Goal: Task Accomplishment & Management: Manage account settings

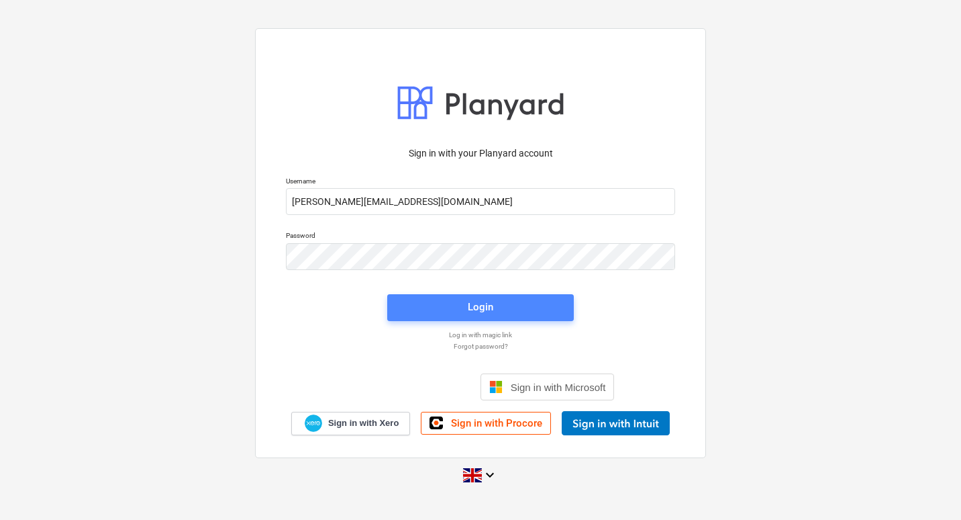
click at [453, 309] on span "Login" at bounding box center [480, 306] width 154 height 17
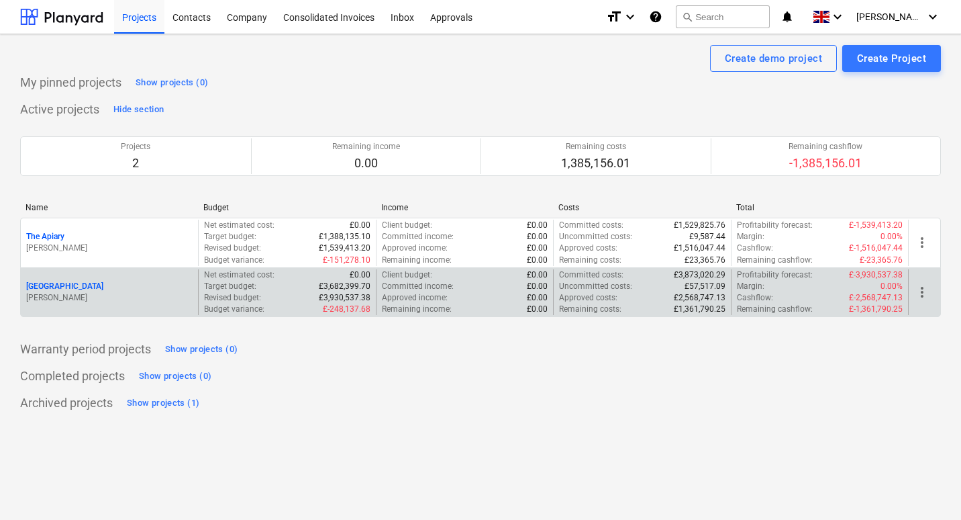
click at [149, 301] on p "[PERSON_NAME]" at bounding box center [109, 297] width 166 height 11
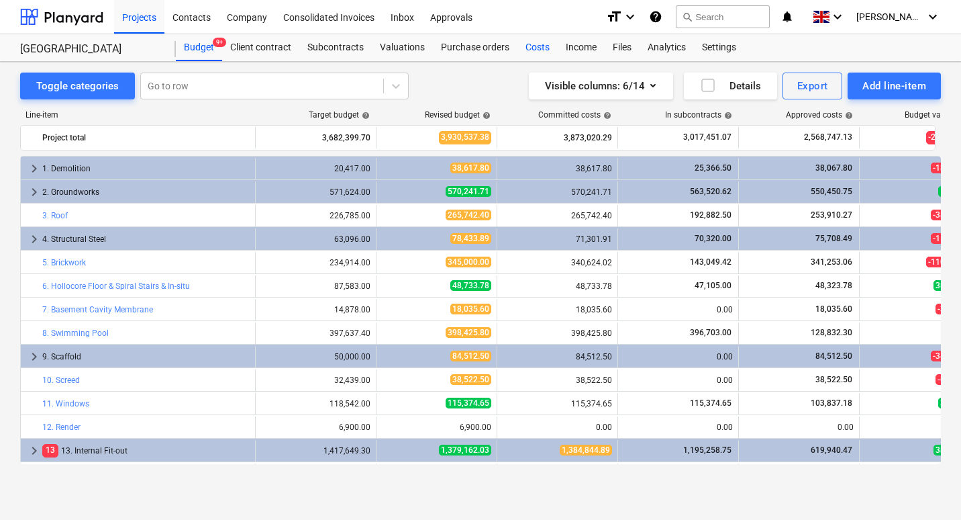
click at [540, 47] on div "Costs" at bounding box center [538, 47] width 40 height 27
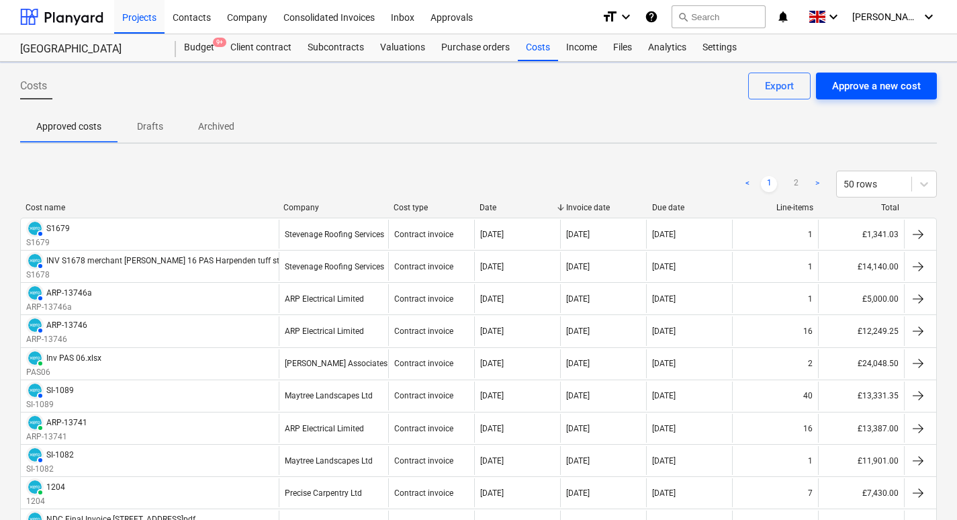
click at [889, 88] on div "Approve a new cost" at bounding box center [876, 85] width 89 height 17
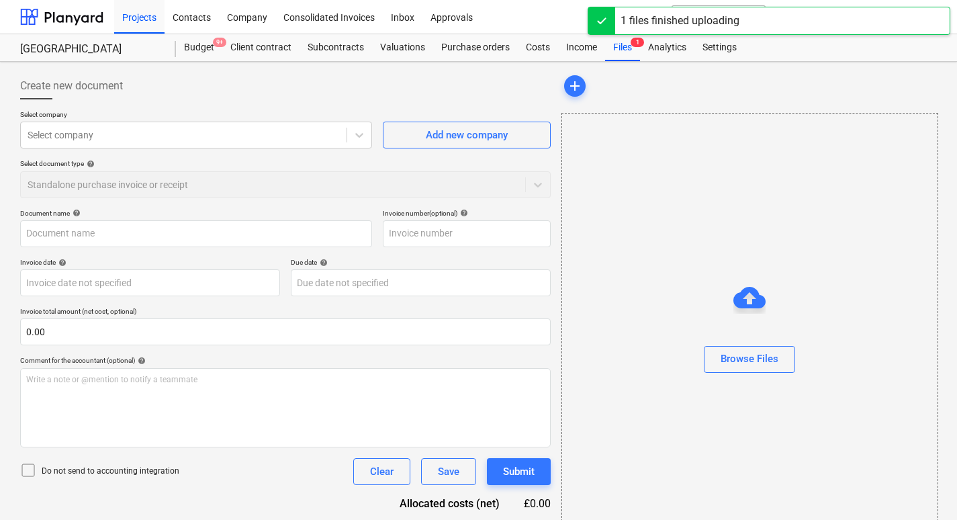
type input "INV S1682 merchant [PERSON_NAME] 16 PAS Harpenden lead to bay window roofs.doc"
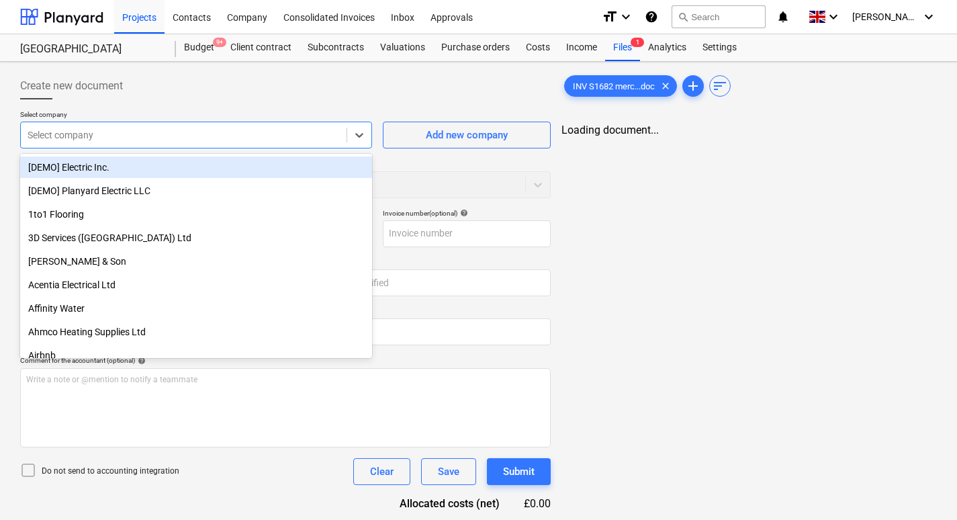
click at [209, 134] on div at bounding box center [184, 134] width 312 height 13
click at [752, 209] on div "INV S1682 merc...doc clear add sort Loading document..." at bounding box center [749, 316] width 386 height 498
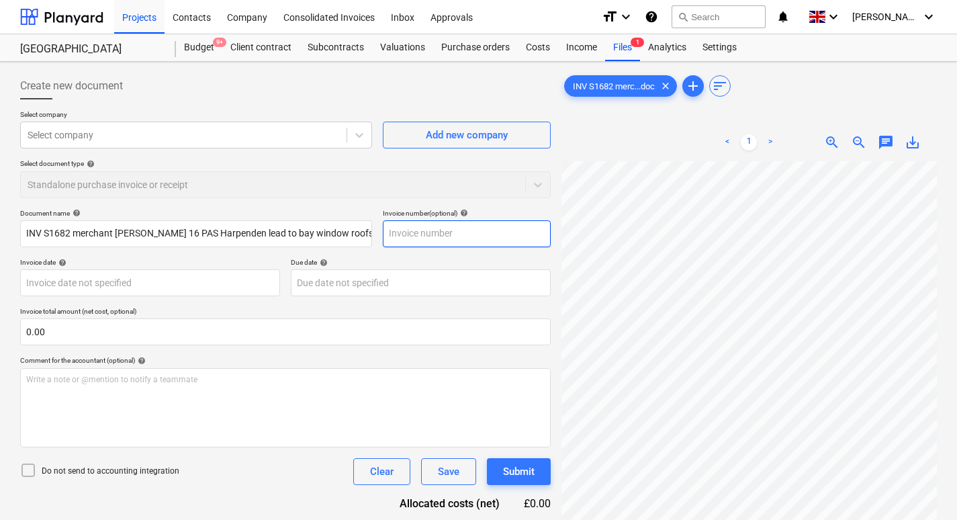
click at [426, 234] on input "text" at bounding box center [467, 233] width 168 height 27
type input "S1682"
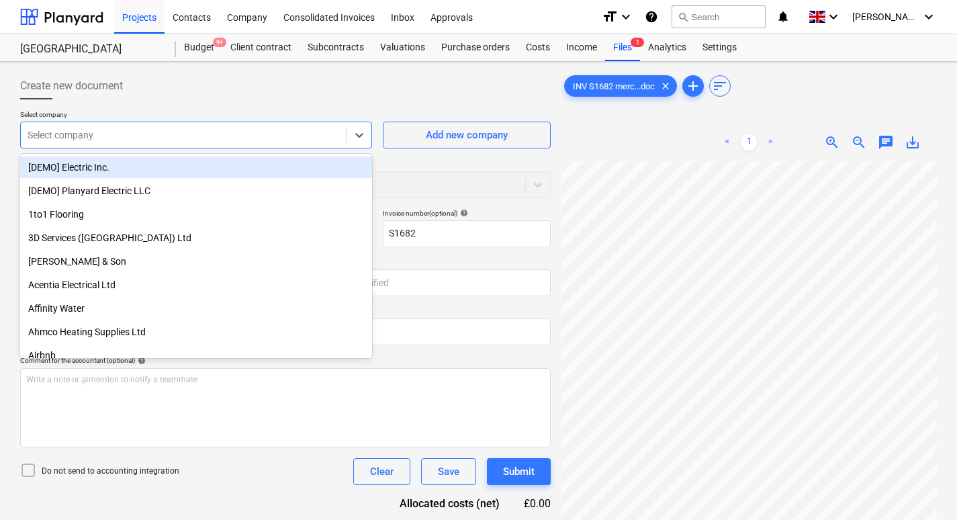
click at [121, 133] on div at bounding box center [184, 134] width 312 height 13
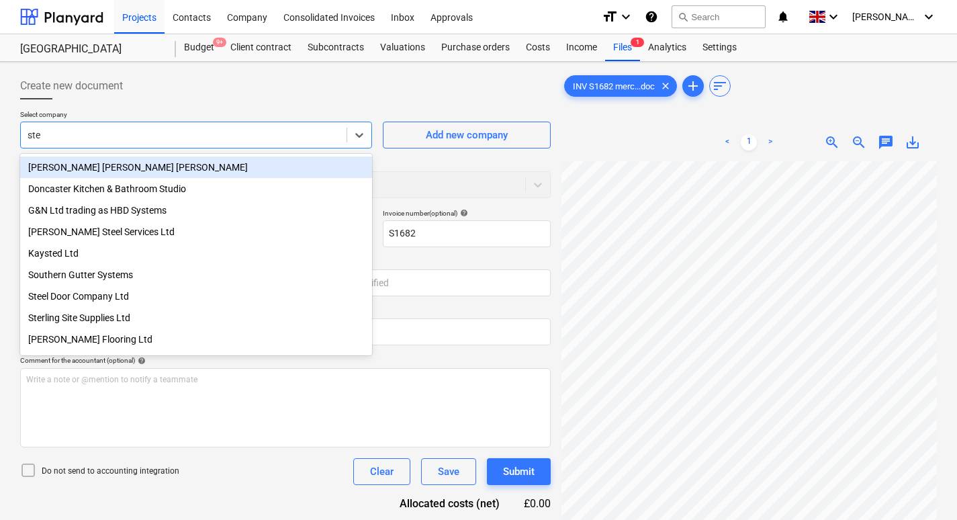
type input "stev"
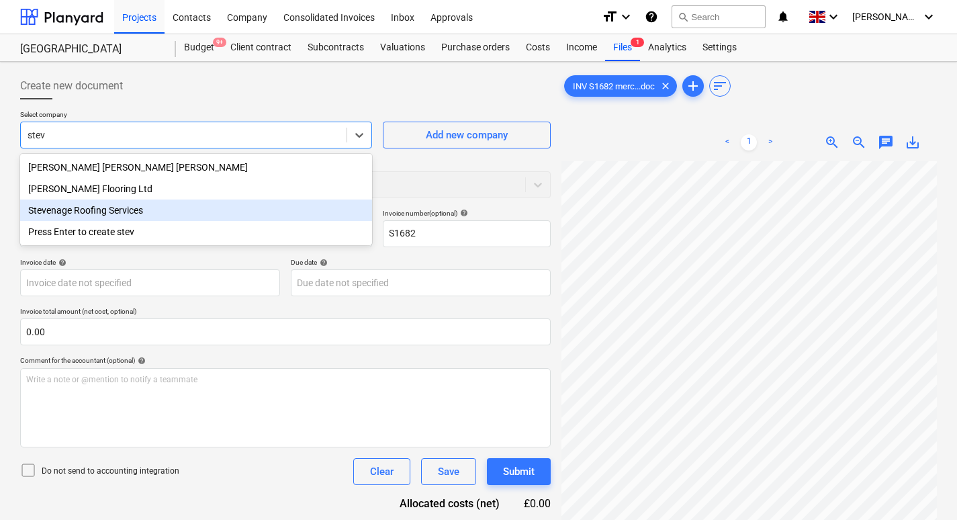
click at [126, 209] on div "Stevenage Roofing Services" at bounding box center [196, 209] width 352 height 21
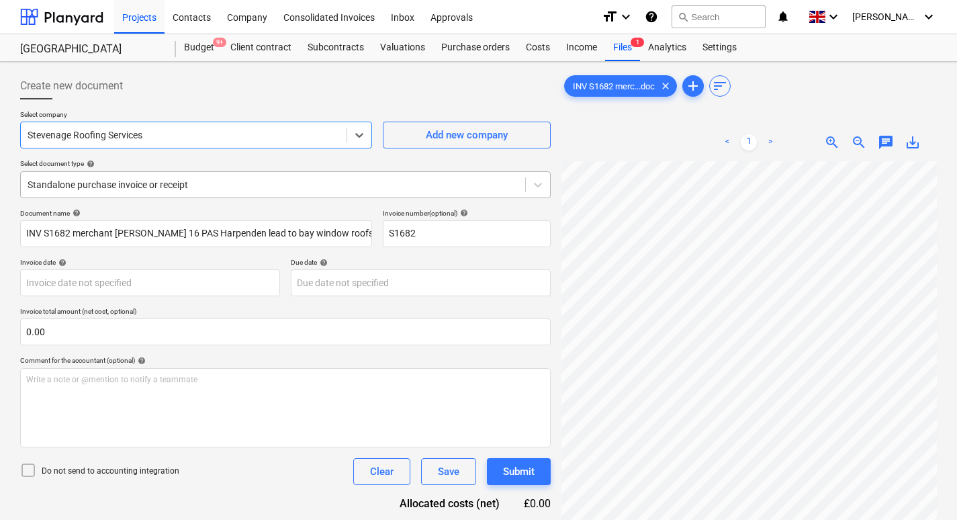
click at [164, 185] on div at bounding box center [273, 184] width 491 height 13
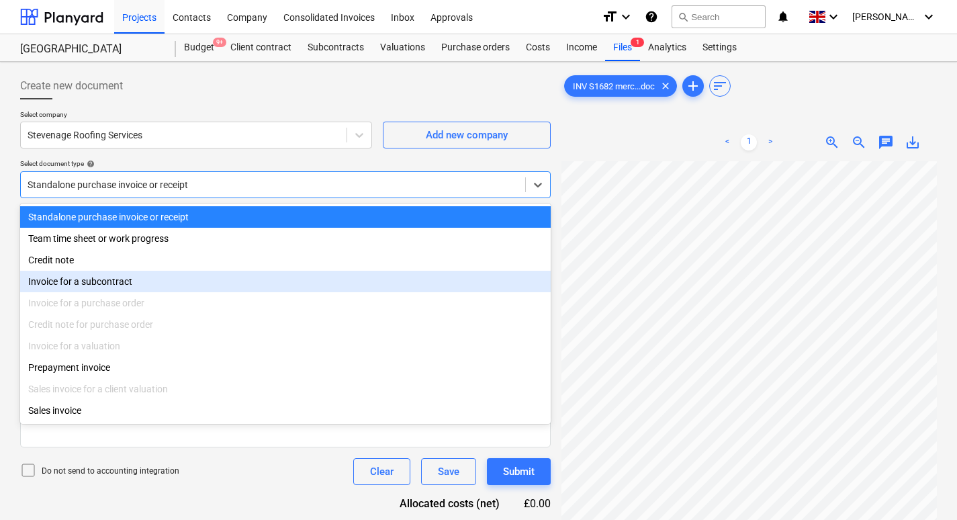
click at [123, 285] on div "Invoice for a subcontract" at bounding box center [285, 281] width 530 height 21
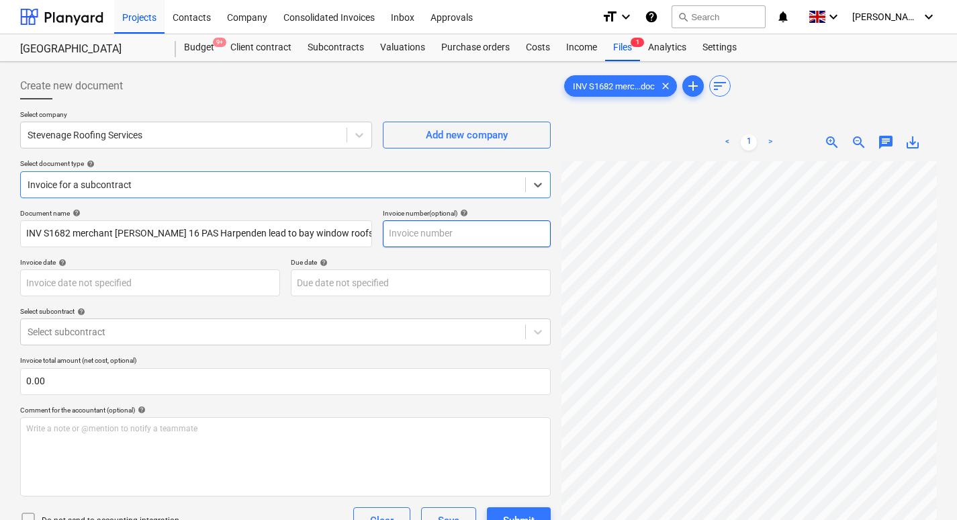
click at [444, 228] on input "text" at bounding box center [467, 233] width 168 height 27
type input "S1682"
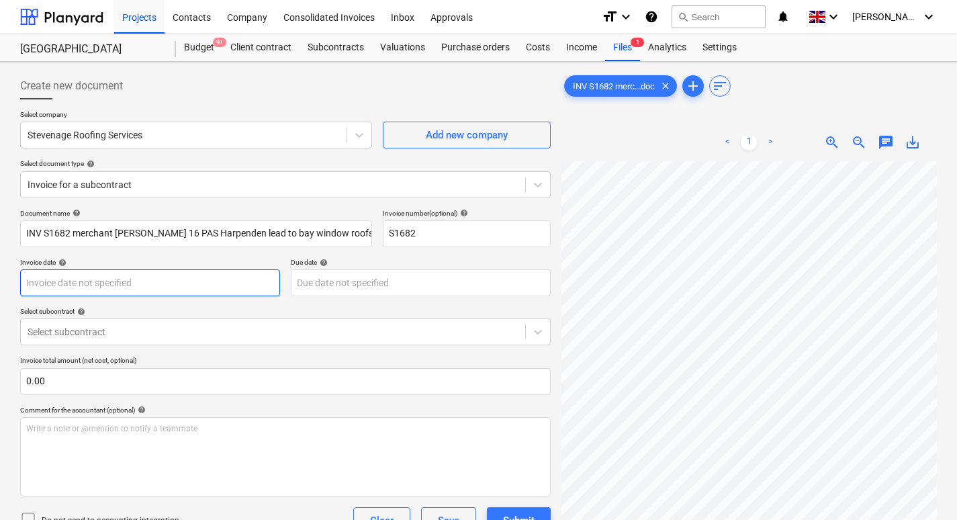
click at [117, 280] on body "Projects Contacts Company Consolidated Invoices Inbox Approvals format_size key…" at bounding box center [478, 260] width 957 height 520
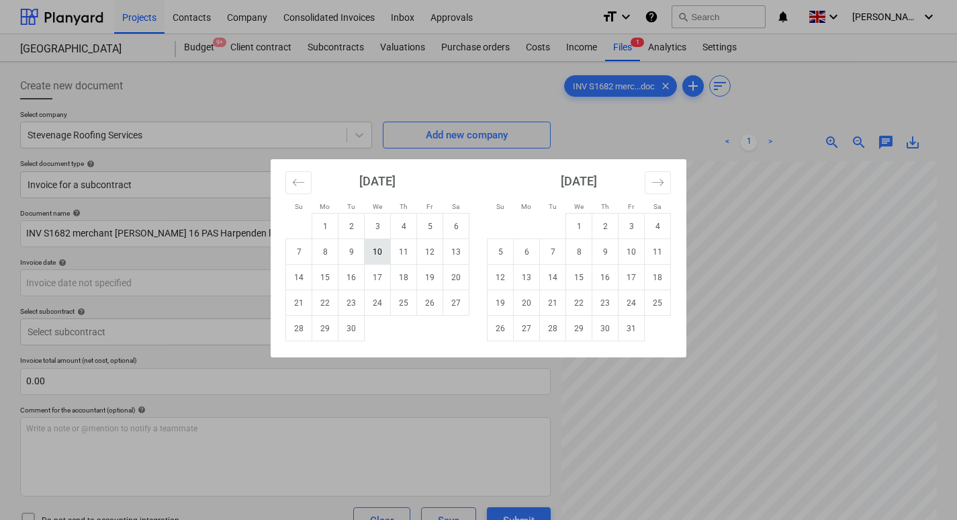
click at [378, 253] on td "10" at bounding box center [377, 252] width 26 height 26
type input "[DATE]"
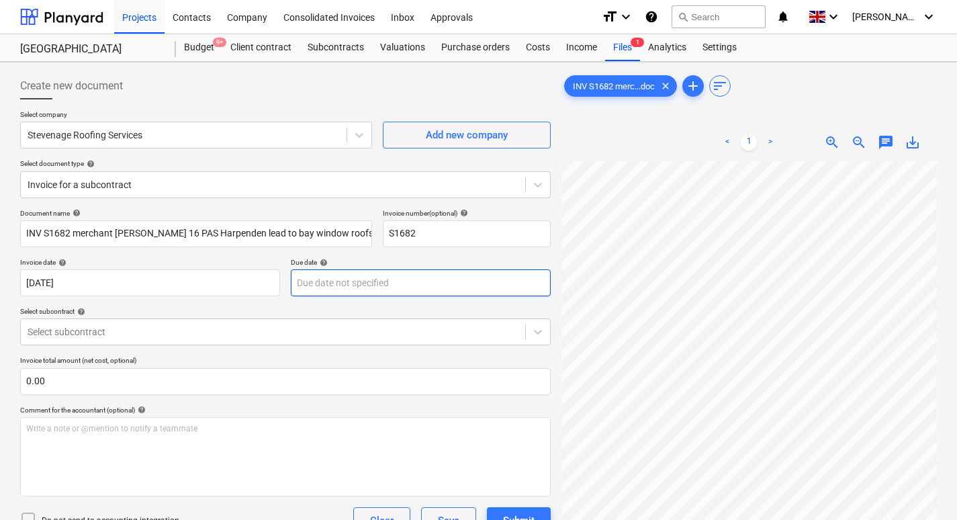
click at [377, 276] on body "Projects Contacts Company Consolidated Invoices Inbox Approvals format_size key…" at bounding box center [478, 260] width 957 height 520
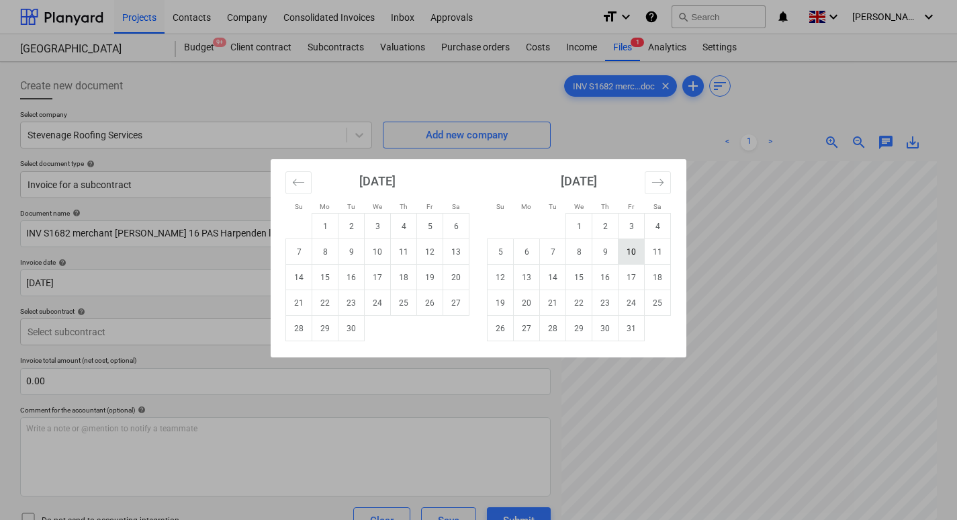
click at [628, 249] on td "10" at bounding box center [631, 252] width 26 height 26
type input "[DATE]"
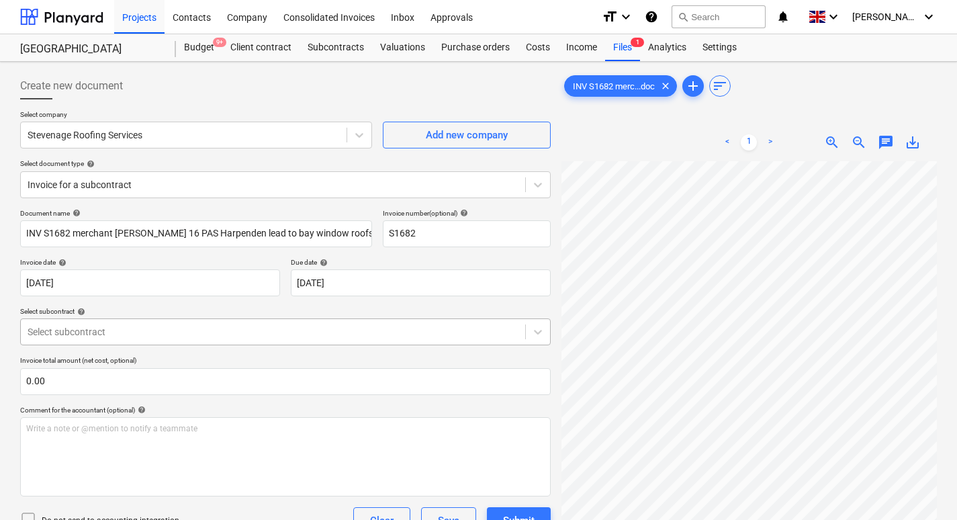
click at [77, 336] on div at bounding box center [273, 331] width 491 height 13
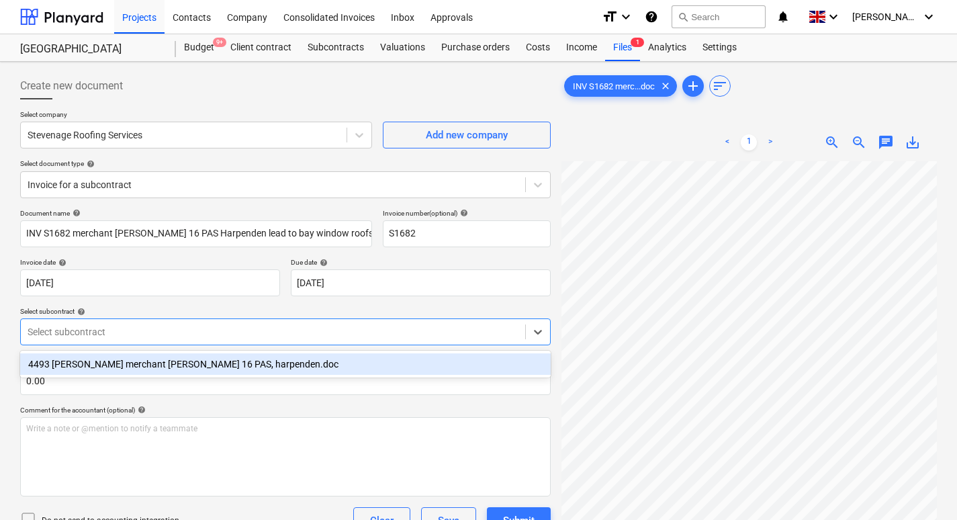
click at [170, 367] on div "4493 [PERSON_NAME] merchant [PERSON_NAME] 16 PAS, harpenden.doc" at bounding box center [285, 363] width 530 height 21
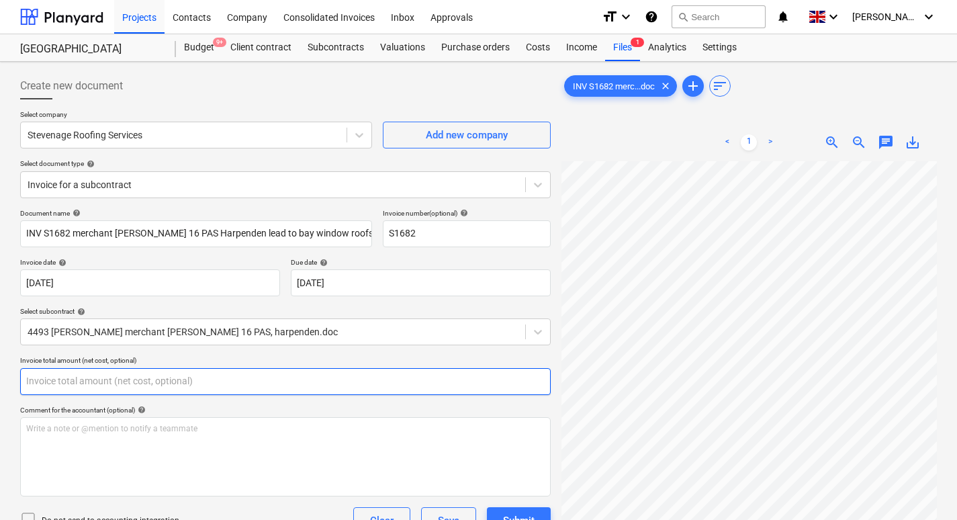
click at [75, 381] on input "text" at bounding box center [285, 381] width 530 height 27
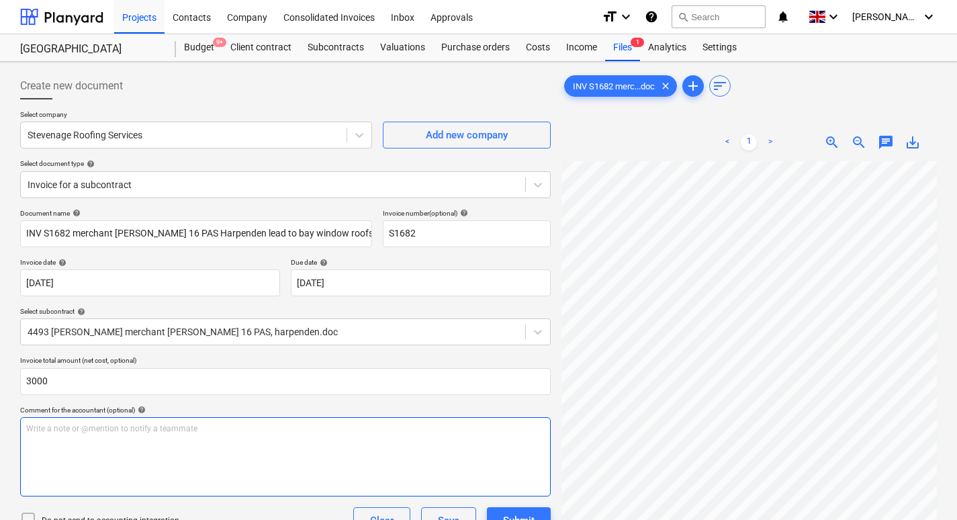
type input "3,000.00"
click at [138, 438] on div "Write a note or @mention to notify a teammate [PERSON_NAME]" at bounding box center [285, 456] width 530 height 79
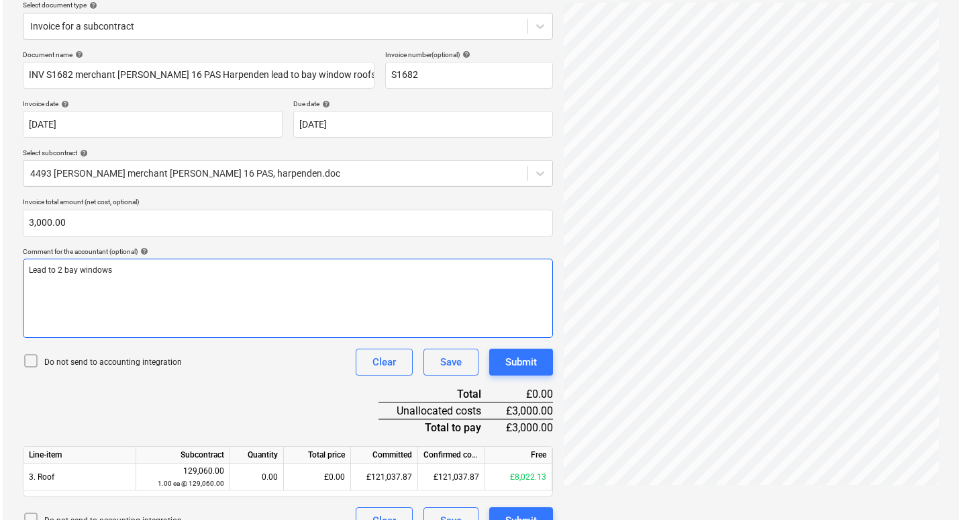
scroll to position [183, 0]
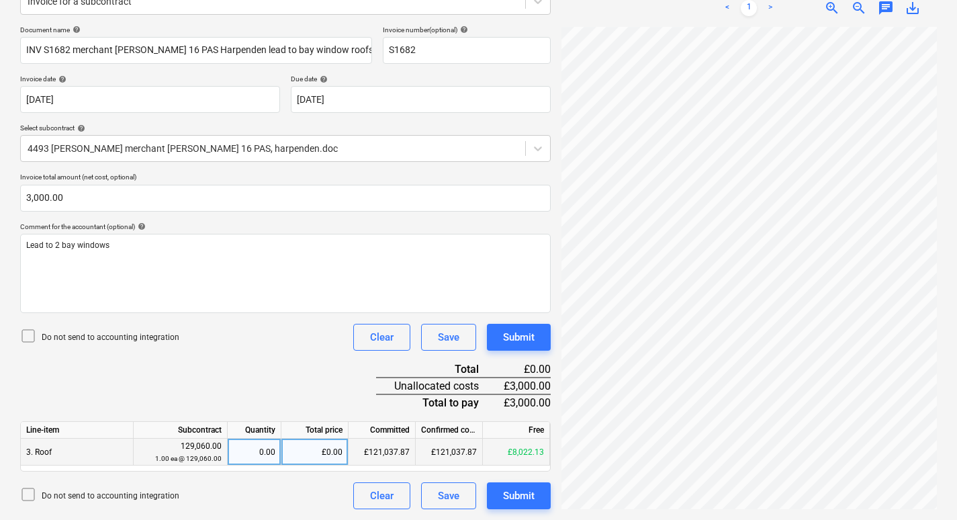
click at [318, 454] on div "£0.00" at bounding box center [314, 451] width 67 height 27
type input "3000"
click at [509, 495] on div "Submit" at bounding box center [519, 495] width 32 height 17
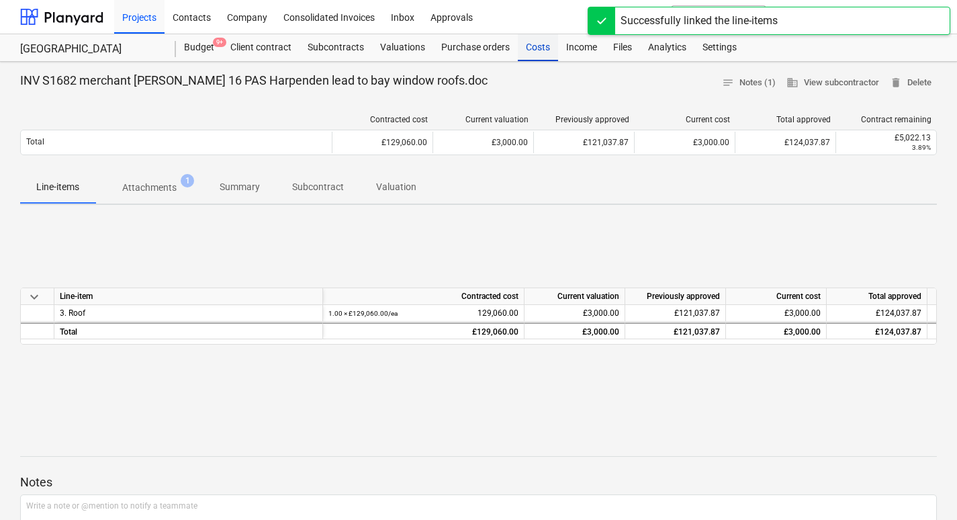
click at [540, 51] on div "Costs" at bounding box center [538, 47] width 40 height 27
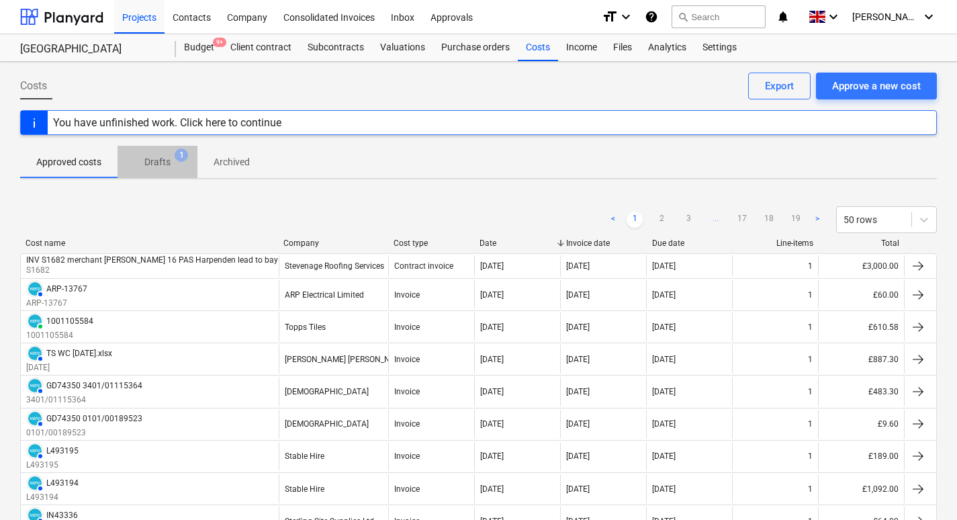
click at [160, 160] on p "Drafts" at bounding box center [157, 162] width 26 height 14
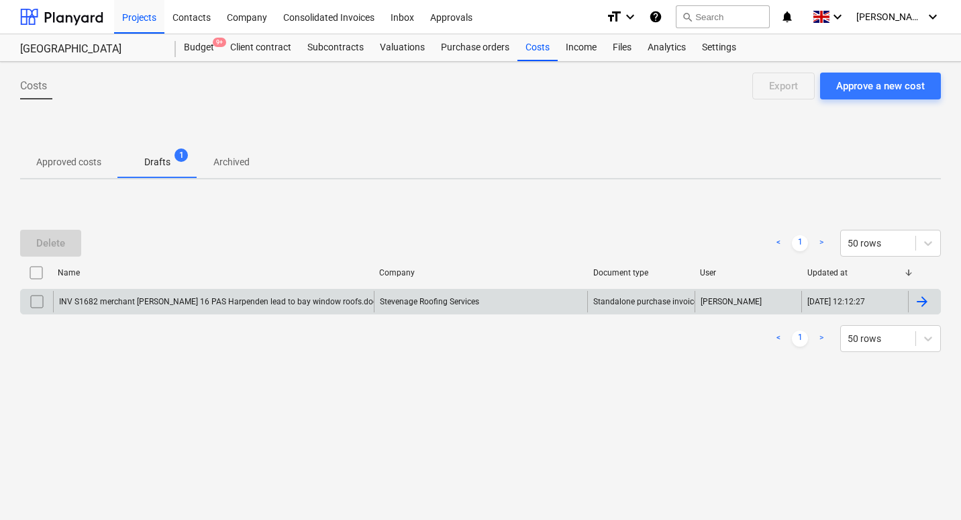
click at [32, 299] on input "checkbox" at bounding box center [36, 301] width 21 height 21
click at [60, 236] on div "Delete" at bounding box center [50, 242] width 29 height 17
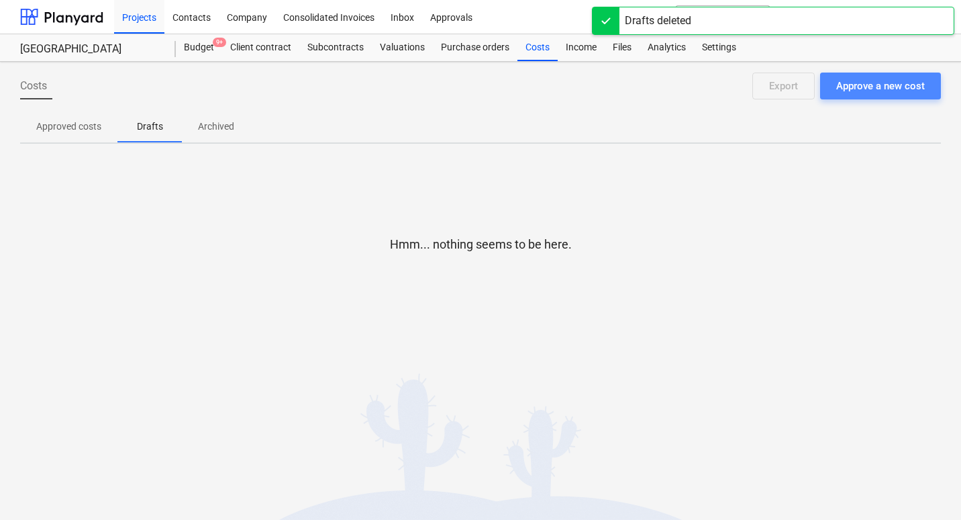
click at [885, 86] on div "Approve a new cost" at bounding box center [880, 85] width 89 height 17
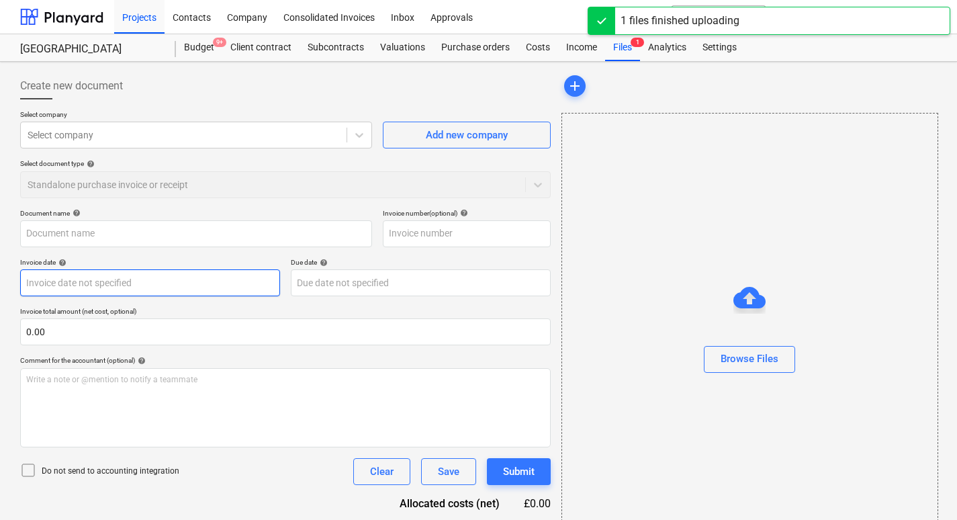
type input "INV S1683 merchant [PERSON_NAME] 16 PAS Harpenden tiling to low lvl and boot ro…"
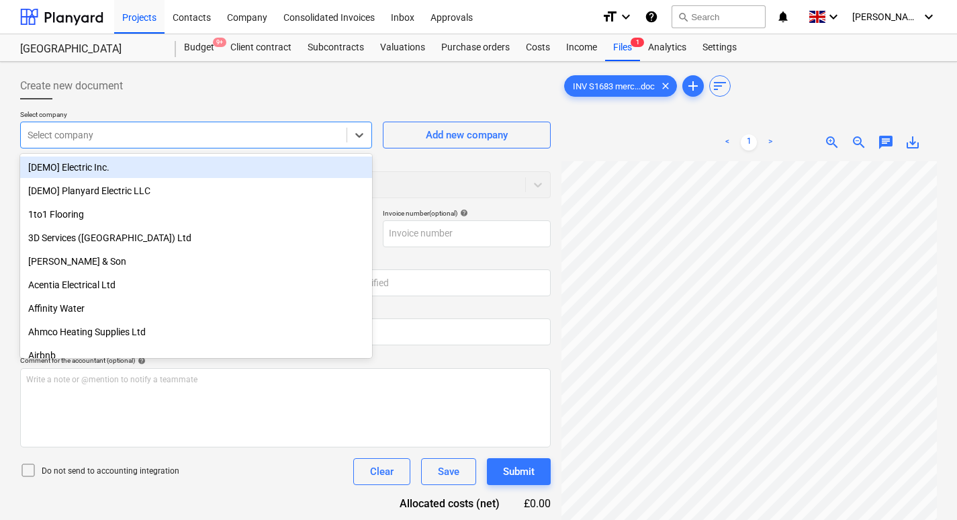
click at [147, 142] on div at bounding box center [184, 134] width 312 height 13
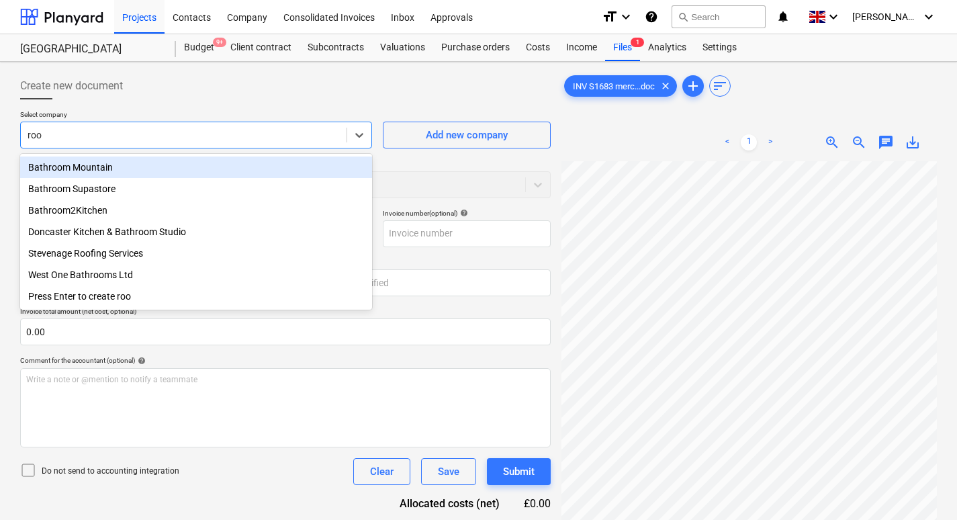
type input "roof"
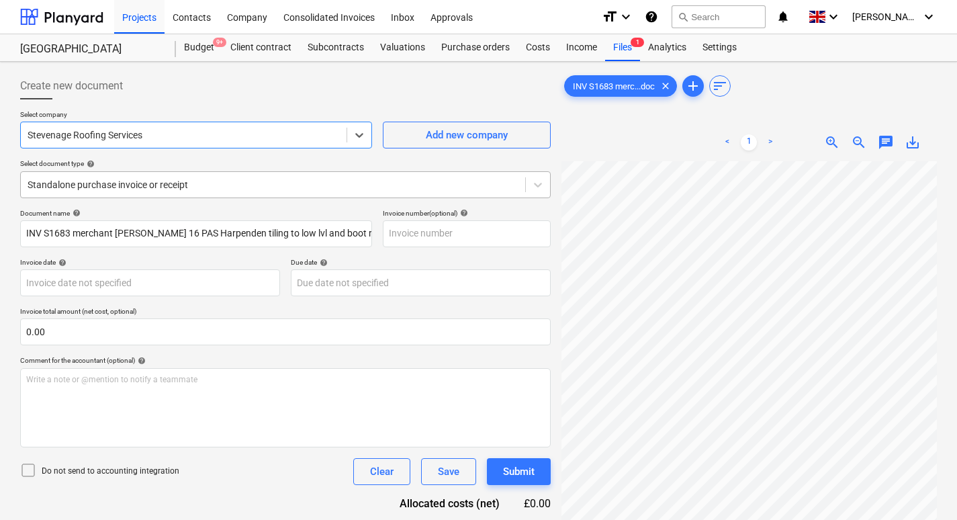
click at [158, 188] on div at bounding box center [273, 184] width 491 height 13
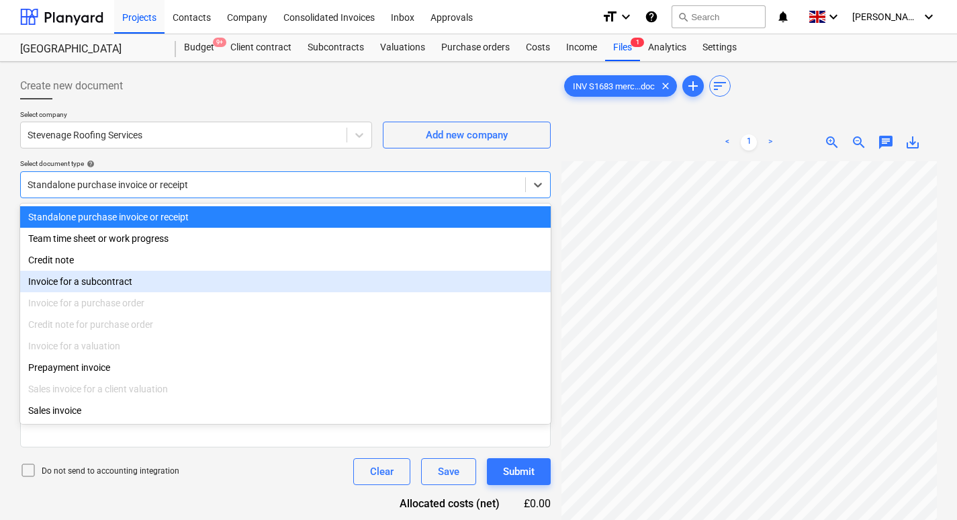
click at [145, 279] on div "Invoice for a subcontract" at bounding box center [285, 281] width 530 height 21
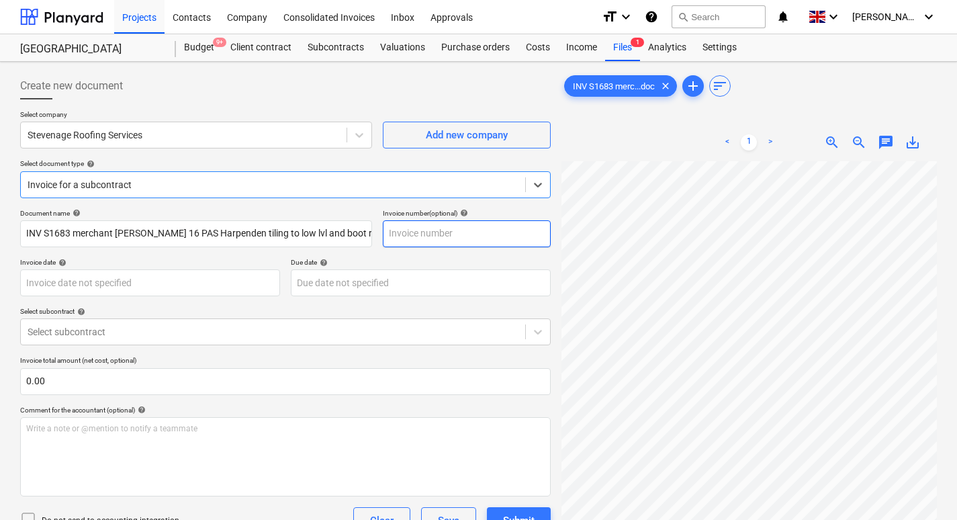
click at [405, 236] on input "text" at bounding box center [467, 233] width 168 height 27
click at [427, 232] on input "text" at bounding box center [467, 233] width 168 height 27
type input "S1683"
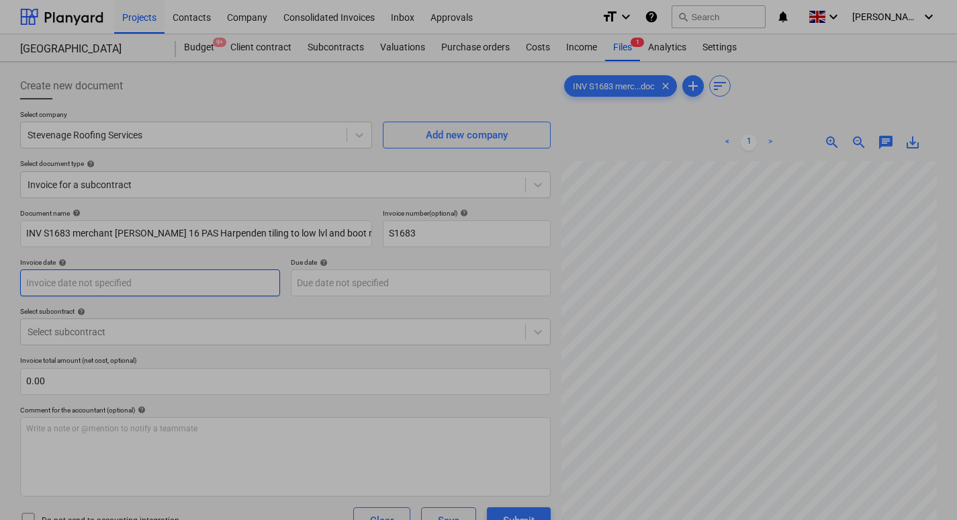
click at [148, 279] on body "Projects Contacts Company Consolidated Invoices Inbox Approvals format_size key…" at bounding box center [478, 260] width 957 height 520
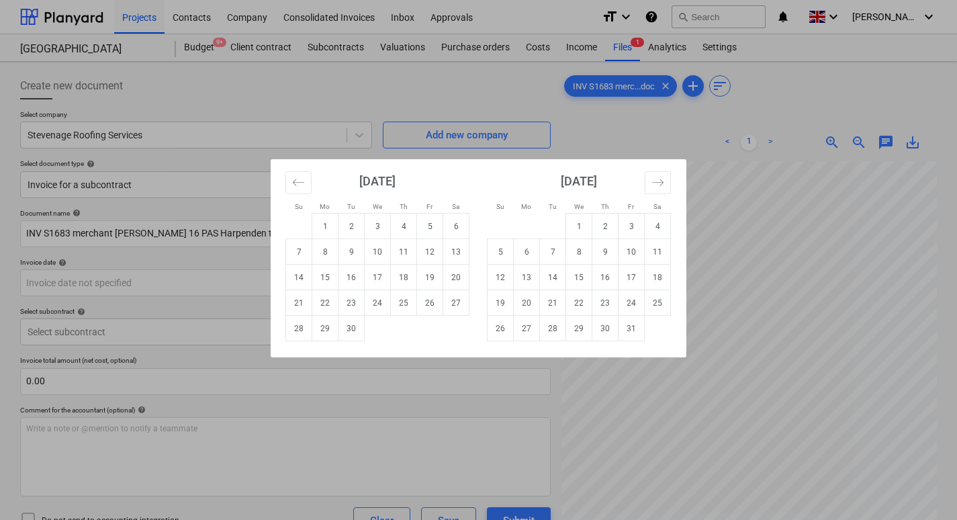
drag, startPoint x: 381, startPoint y: 246, endPoint x: 371, endPoint y: 257, distance: 15.2
click at [381, 248] on td "10" at bounding box center [377, 252] width 26 height 26
type input "[DATE]"
click at [356, 284] on body "Projects Contacts Company Consolidated Invoices Inbox Approvals format_size key…" at bounding box center [478, 260] width 957 height 520
click at [630, 254] on td "10" at bounding box center [631, 252] width 26 height 26
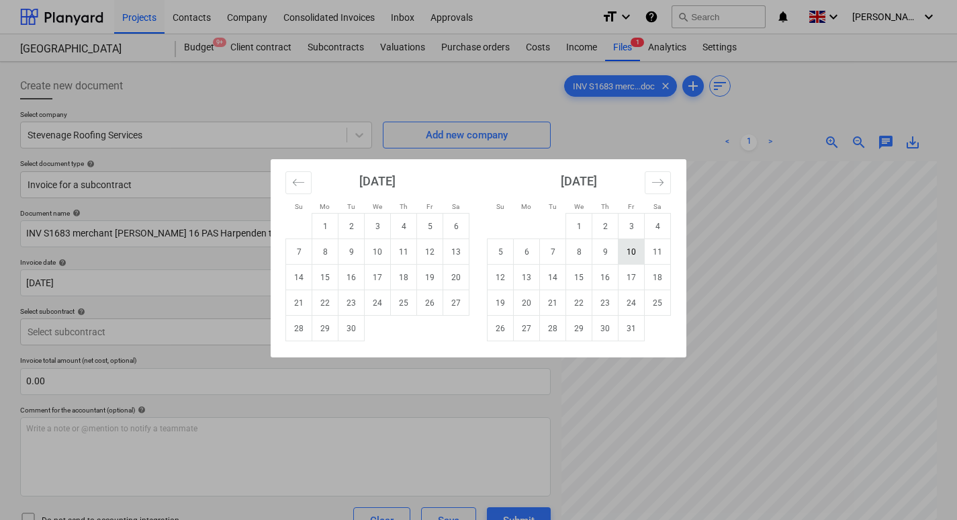
type input "[DATE]"
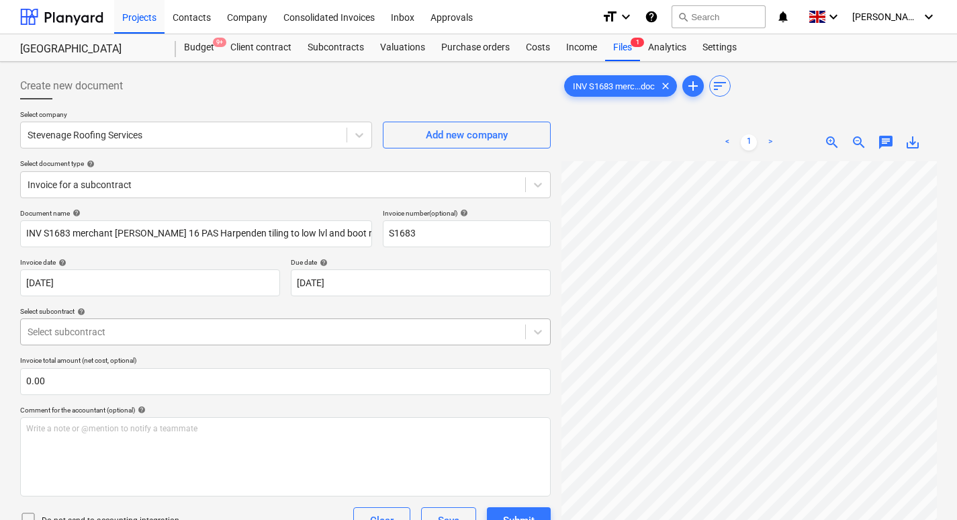
click at [62, 326] on div "Select subcontract" at bounding box center [273, 331] width 504 height 19
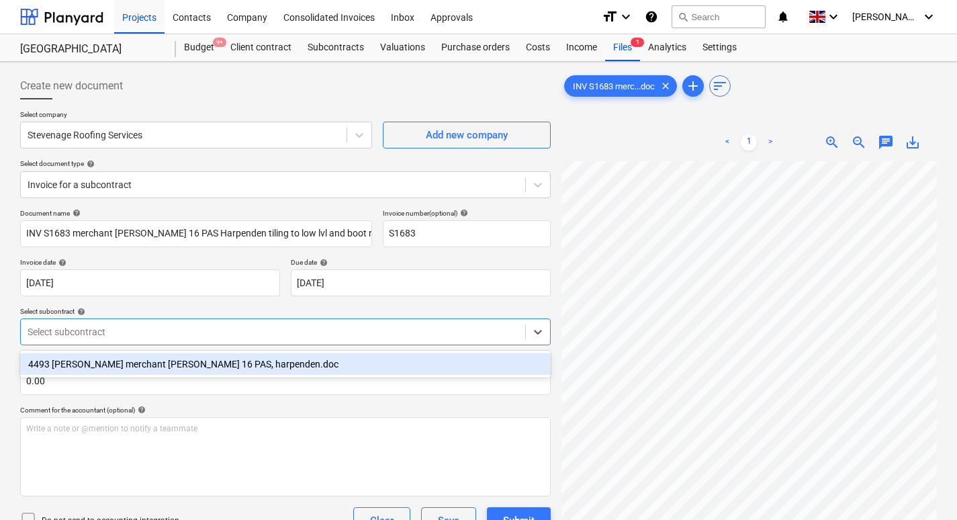
click at [93, 364] on div "4493 [PERSON_NAME] merchant [PERSON_NAME] 16 PAS, harpenden.doc" at bounding box center [285, 363] width 530 height 21
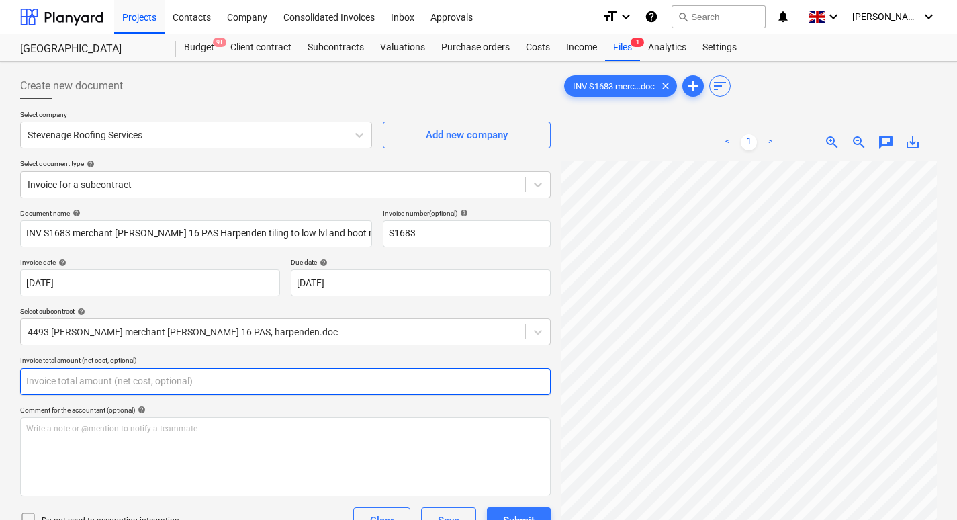
click at [101, 378] on input "text" at bounding box center [285, 381] width 530 height 27
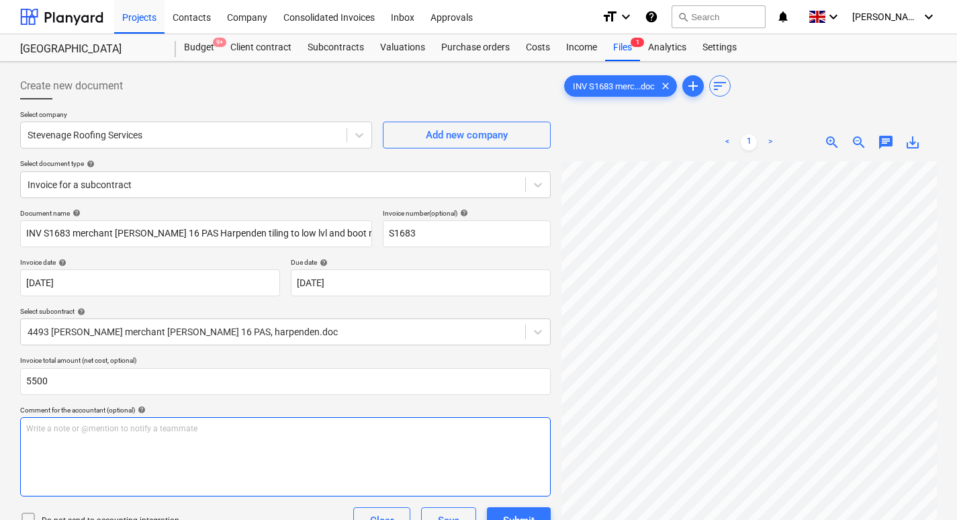
type input "5,500.00"
click at [87, 442] on div "Write a note or @mention to notify a teammate [PERSON_NAME]" at bounding box center [285, 456] width 530 height 79
click at [278, 440] on div "Write a note or @mention to notify a teammate [PERSON_NAME]" at bounding box center [285, 456] width 530 height 79
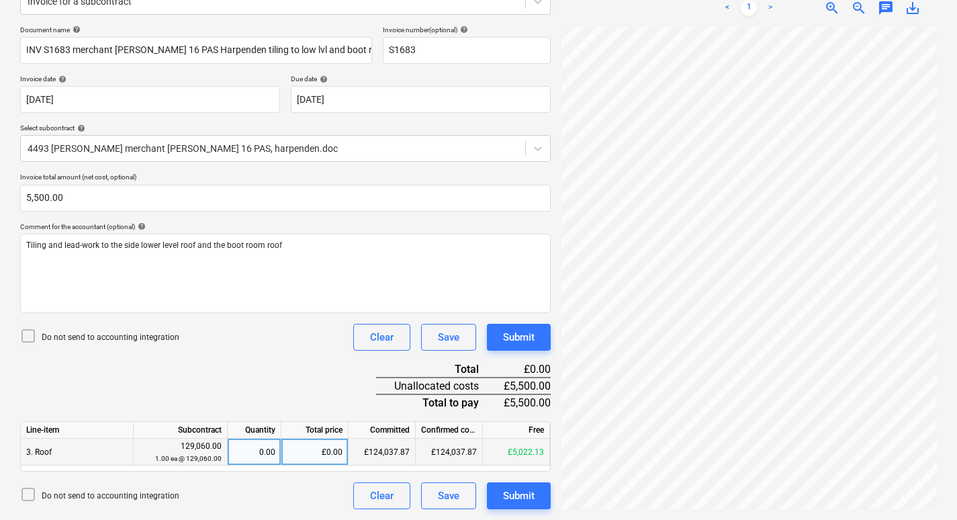
click at [326, 452] on div "£0.00" at bounding box center [314, 451] width 67 height 27
type input "5500"
click at [517, 498] on div "Submit" at bounding box center [519, 495] width 32 height 17
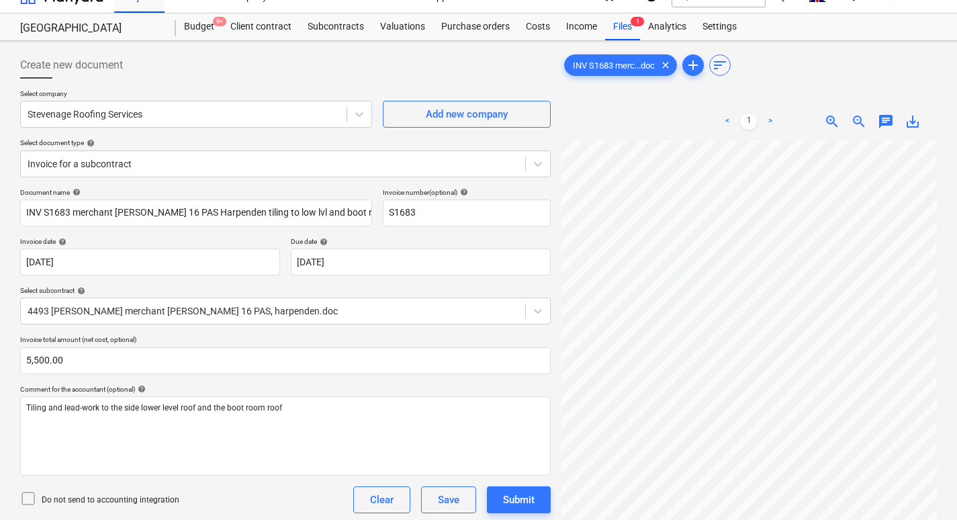
scroll to position [0, 0]
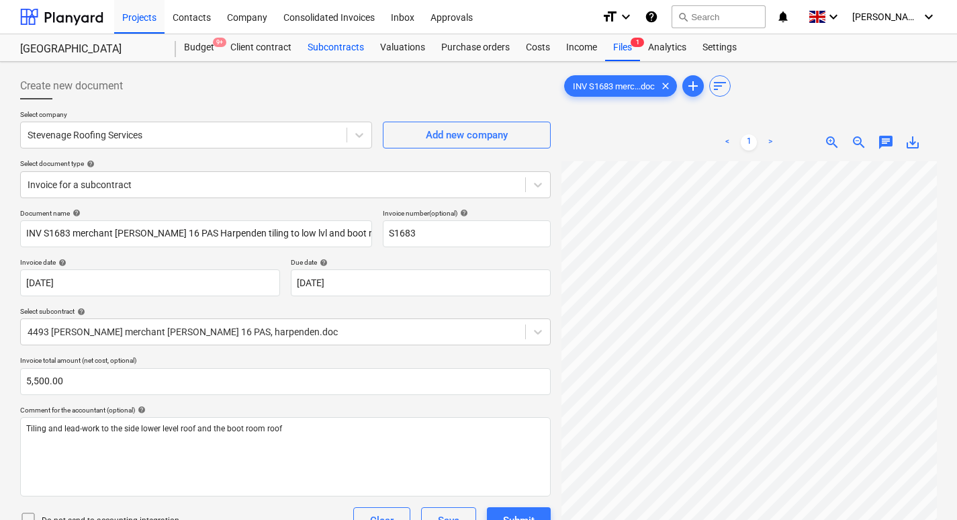
click at [327, 45] on div "Subcontracts" at bounding box center [335, 47] width 72 height 27
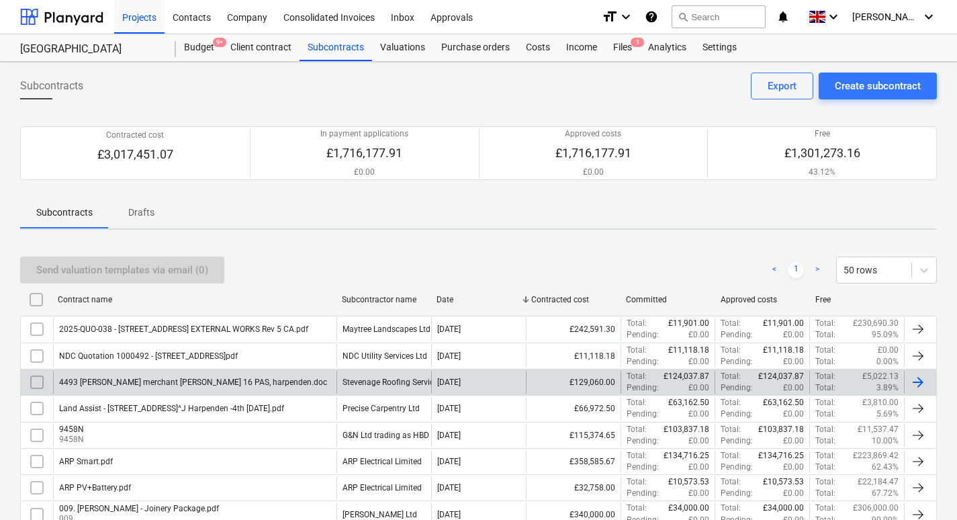
click at [150, 380] on div "4493 [PERSON_NAME] merchant [PERSON_NAME] 16 PAS, harpenden.doc" at bounding box center [193, 381] width 268 height 9
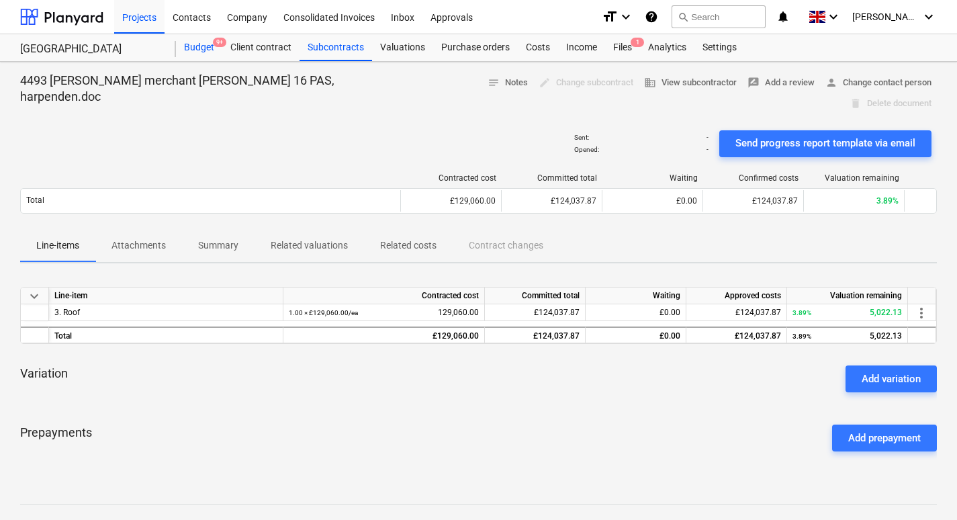
click at [189, 49] on div "Budget 9+" at bounding box center [199, 47] width 46 height 27
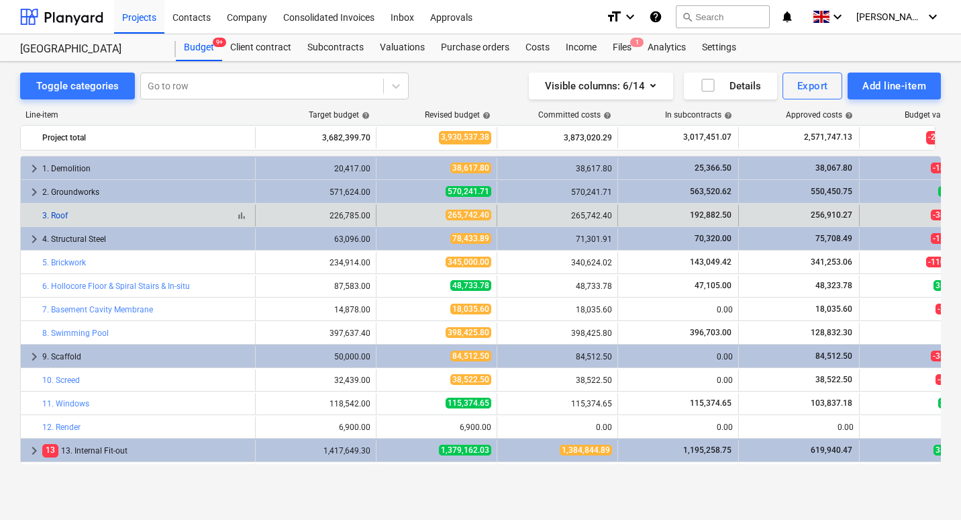
click at [66, 213] on link "3. Roof" at bounding box center [55, 215] width 26 height 9
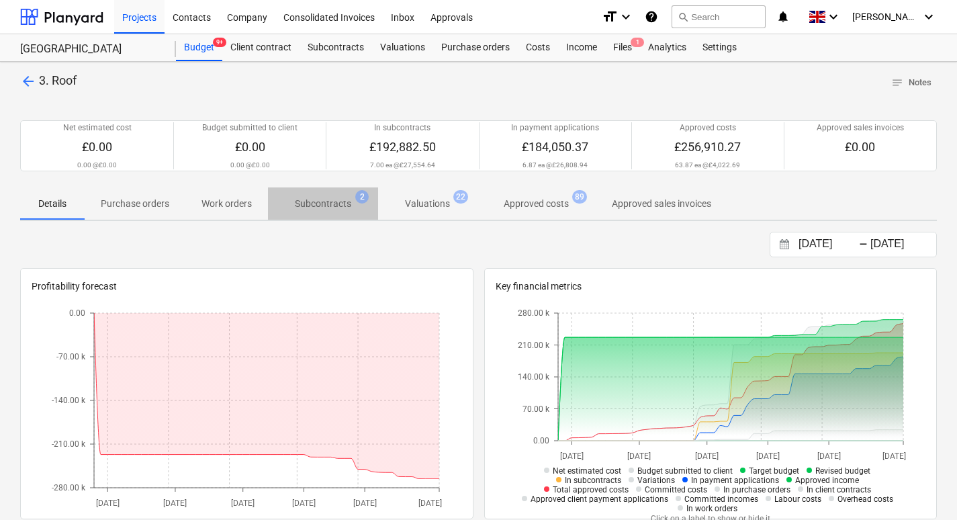
click at [315, 205] on p "Subcontracts" at bounding box center [323, 204] width 56 height 14
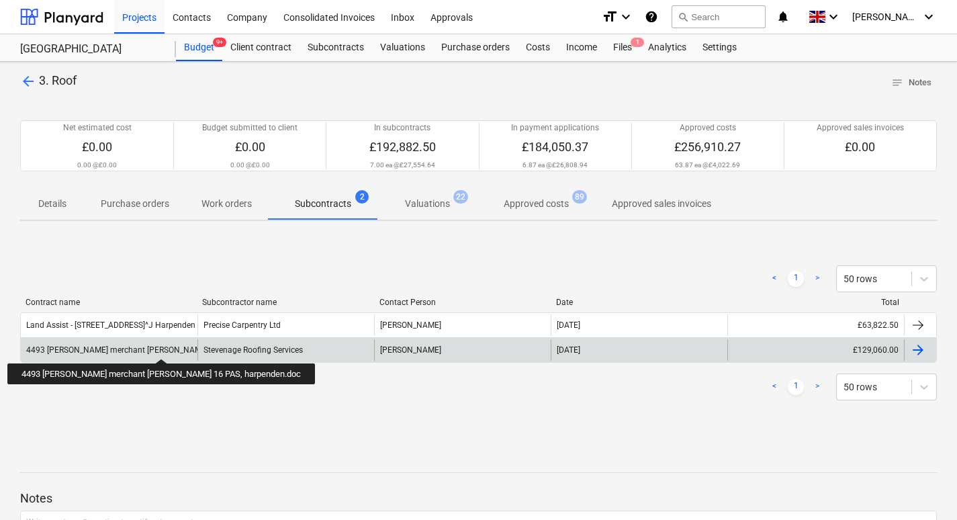
click at [132, 346] on div "4493 [PERSON_NAME] merchant [PERSON_NAME] 16 PAS, harpenden.doc" at bounding box center [160, 349] width 268 height 9
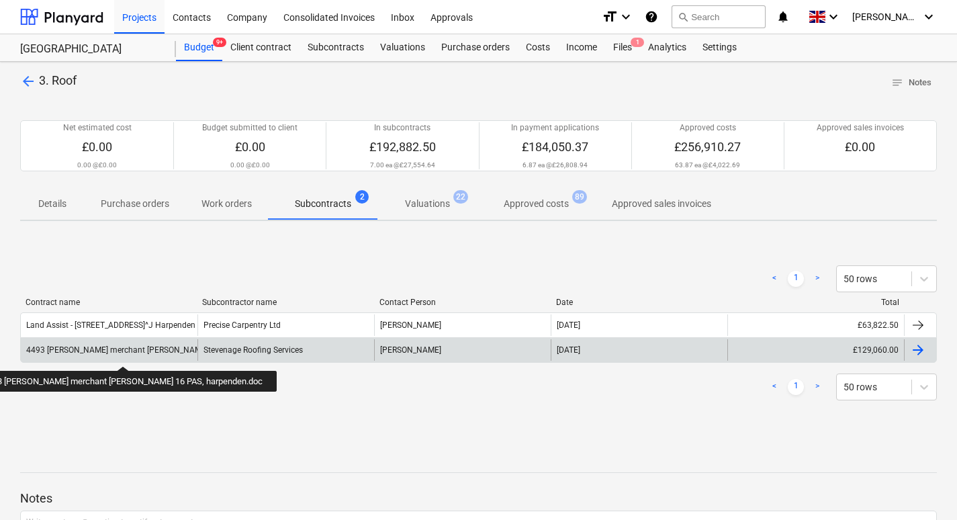
click at [93, 354] on div "4493 [PERSON_NAME] merchant [PERSON_NAME] 16 PAS, harpenden.doc" at bounding box center [160, 349] width 268 height 9
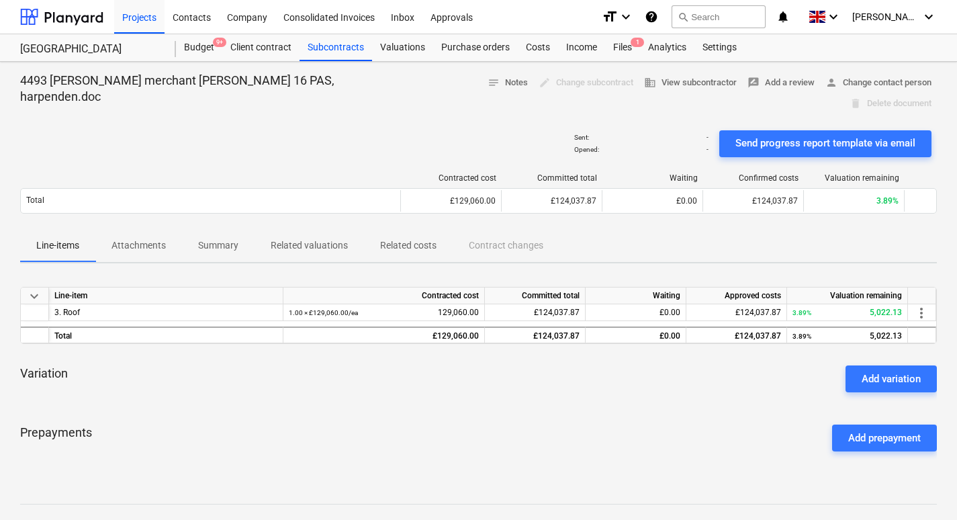
click at [422, 238] on p "Related costs" at bounding box center [408, 245] width 56 height 14
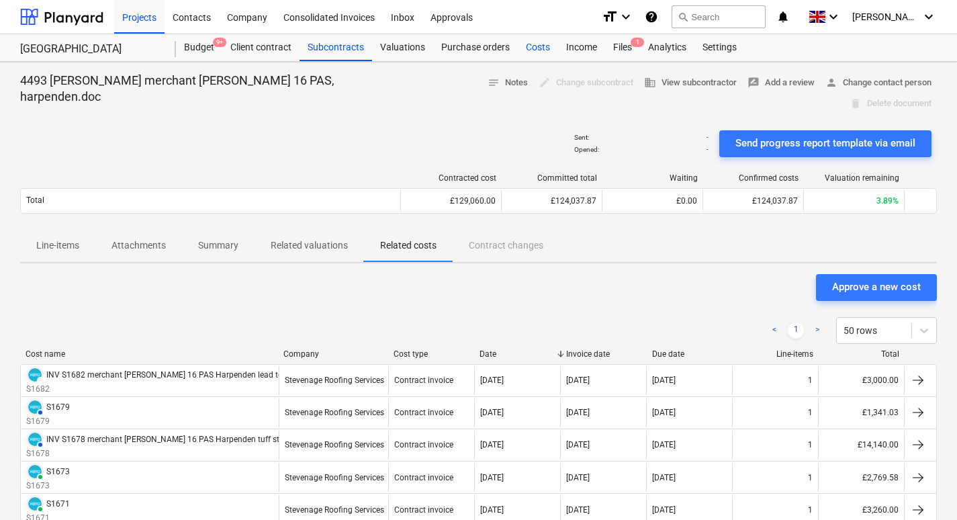
click at [529, 43] on div "Costs" at bounding box center [538, 47] width 40 height 27
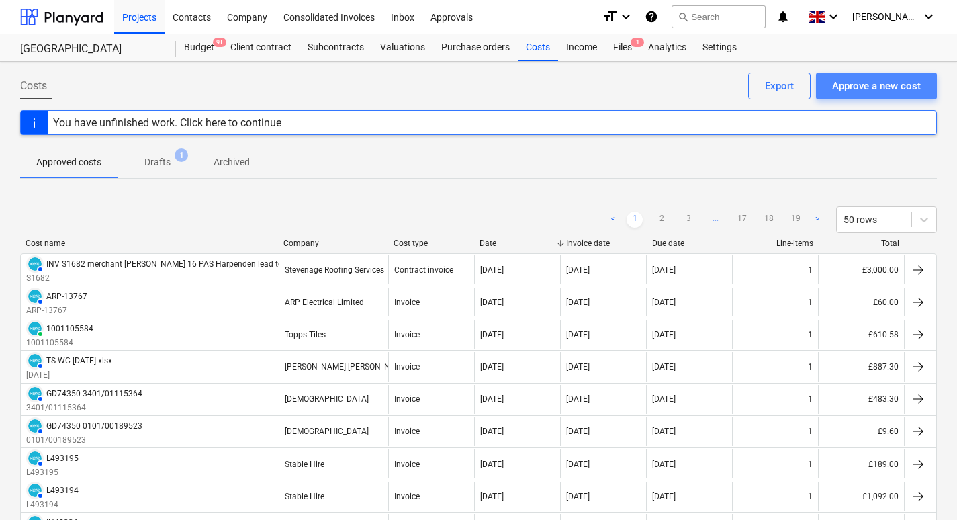
click at [897, 81] on div "Approve a new cost" at bounding box center [876, 85] width 89 height 17
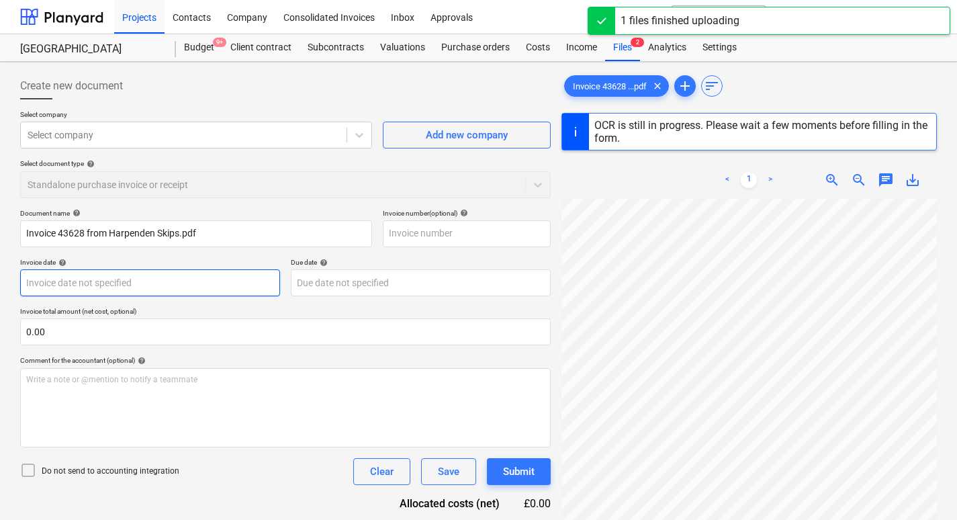
type input "43628"
type input "[DATE]"
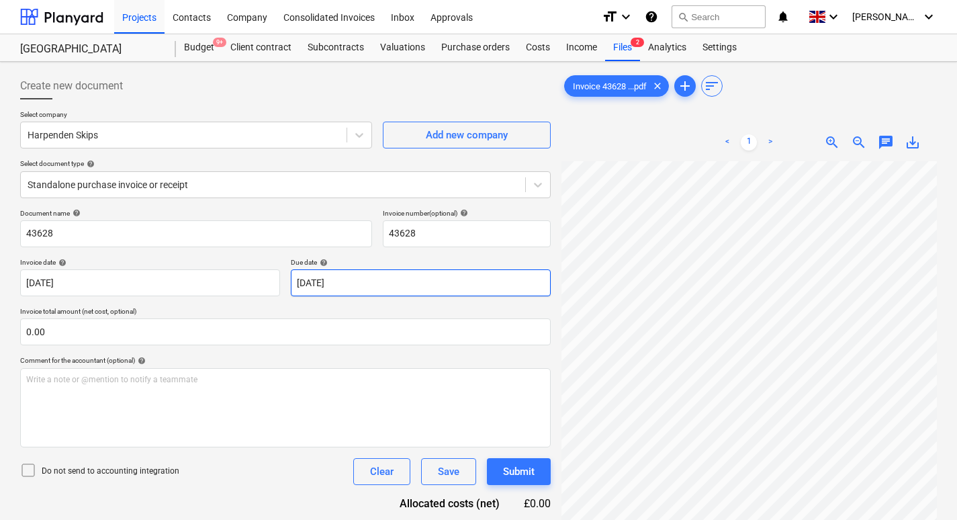
click at [388, 283] on body "Projects Contacts Company Consolidated Invoices Inbox Approvals format_size key…" at bounding box center [478, 260] width 957 height 520
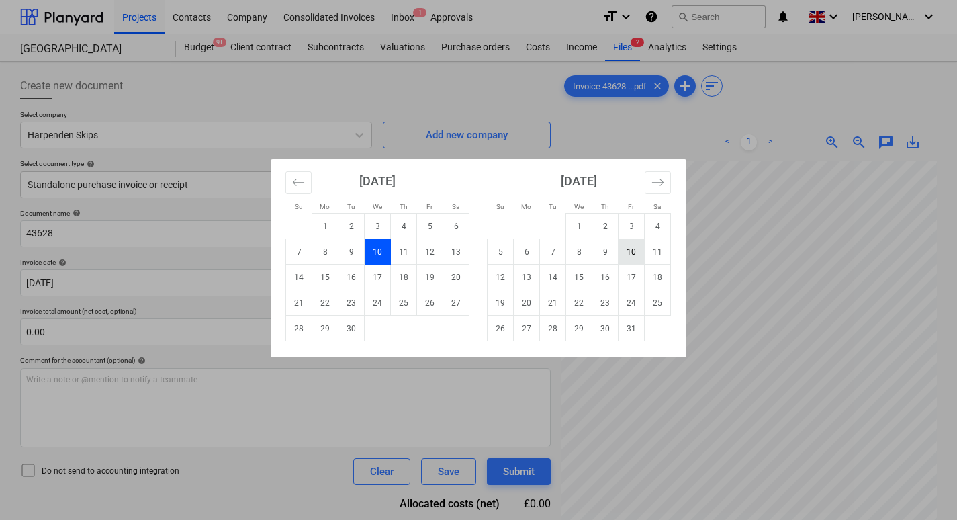
click at [638, 258] on td "10" at bounding box center [631, 252] width 26 height 26
type input "[DATE]"
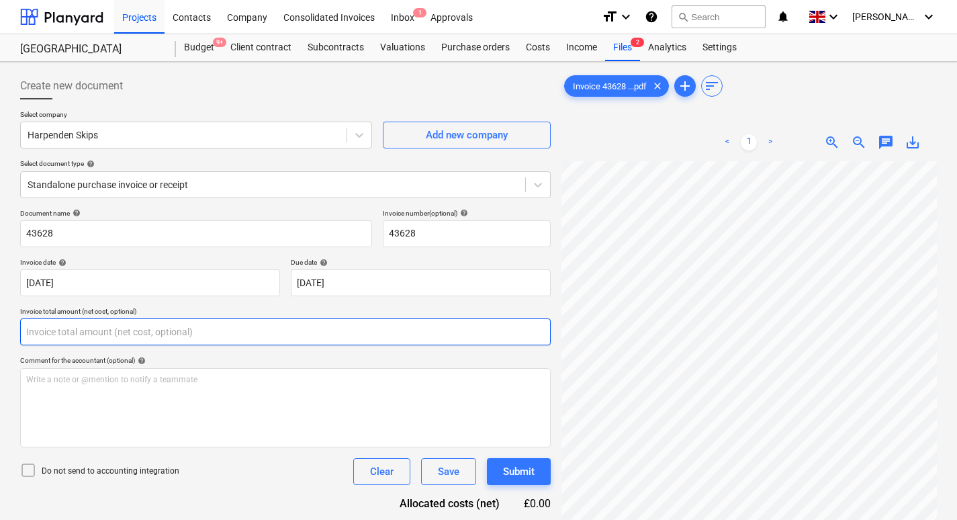
click at [151, 327] on input "text" at bounding box center [285, 331] width 530 height 27
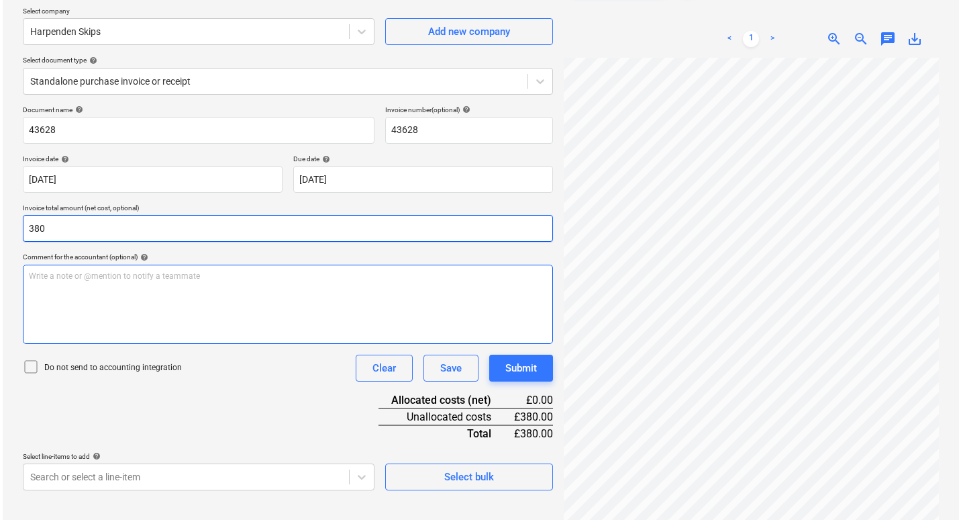
scroll to position [134, 0]
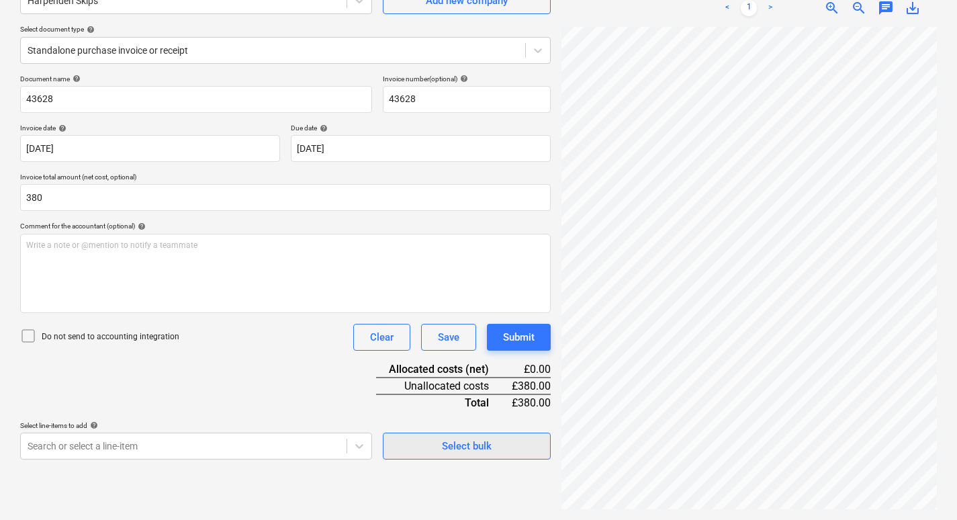
type input "380.00"
click at [486, 443] on div "Select bulk" at bounding box center [467, 445] width 50 height 17
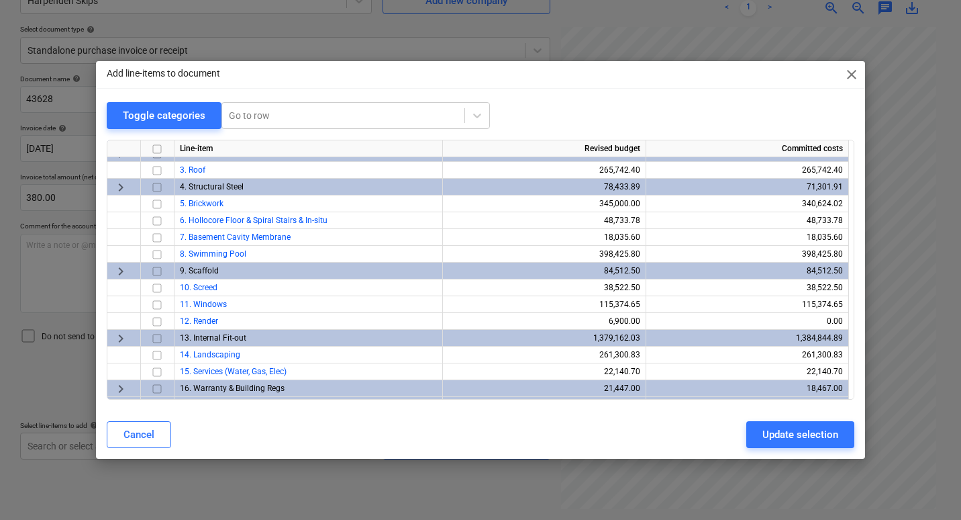
scroll to position [44, 0]
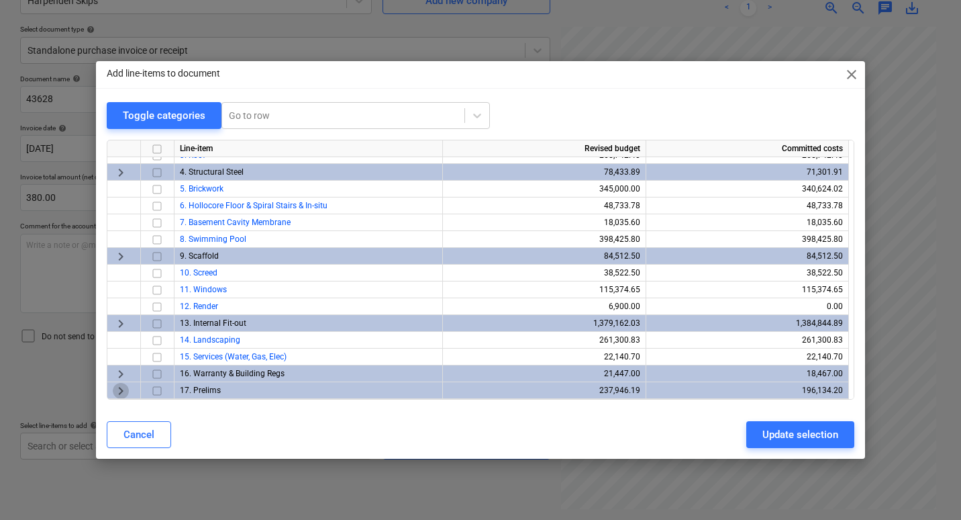
click at [113, 388] on span "keyboard_arrow_right" at bounding box center [121, 391] width 16 height 16
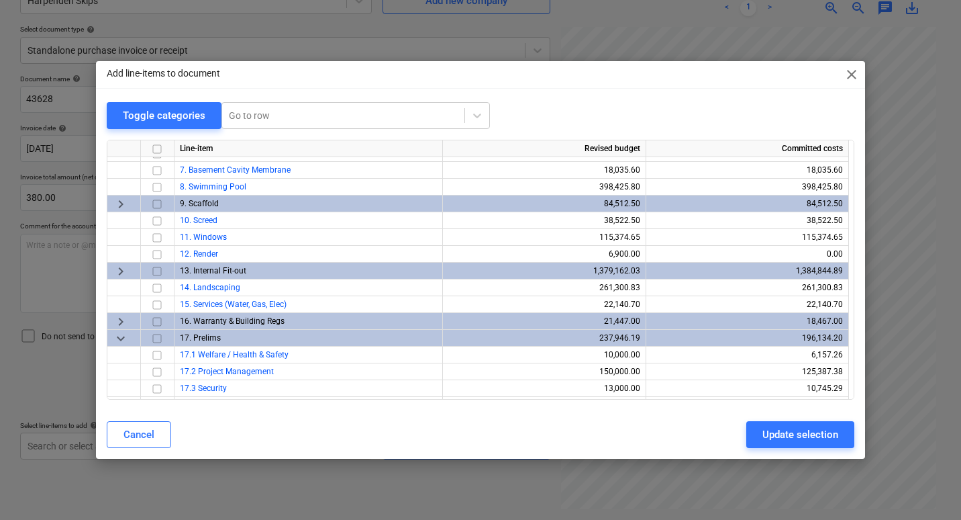
scroll to position [161, 0]
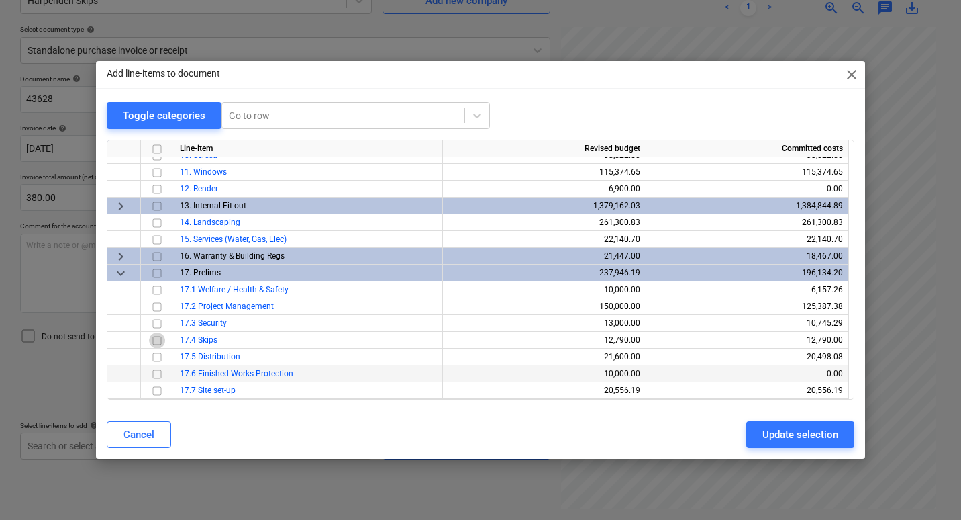
drag, startPoint x: 159, startPoint y: 340, endPoint x: 202, endPoint y: 369, distance: 52.1
click at [158, 340] on input "checkbox" at bounding box center [157, 340] width 16 height 16
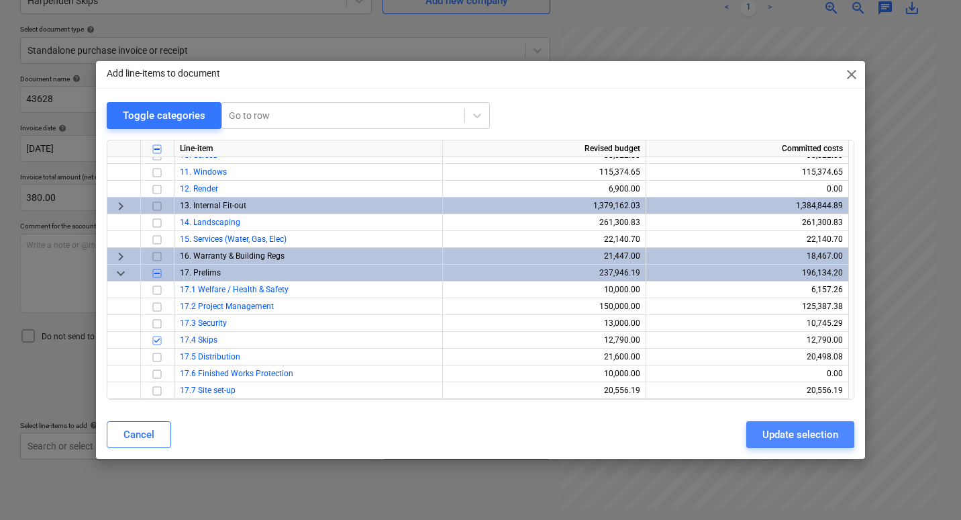
click at [783, 432] on div "Update selection" at bounding box center [801, 434] width 76 height 17
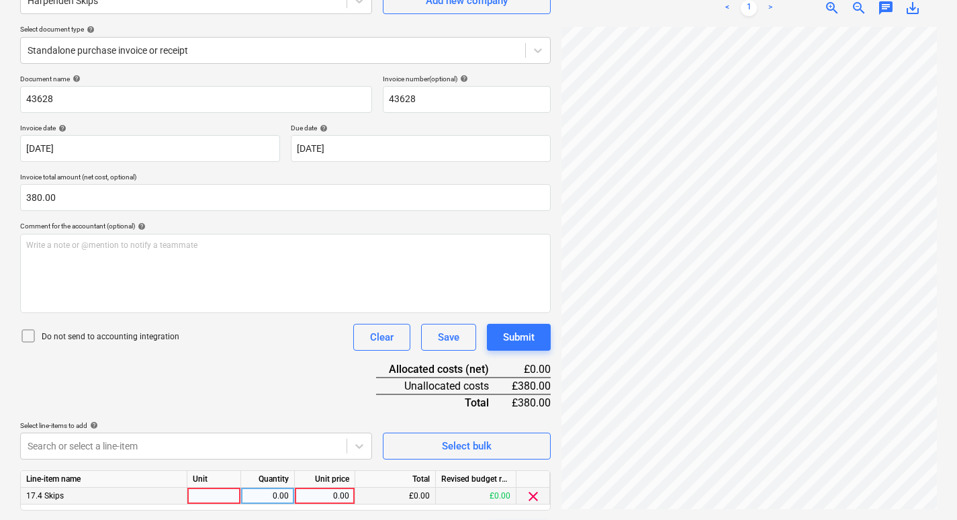
click at [219, 491] on div at bounding box center [214, 495] width 54 height 17
type input "ea"
type input "380"
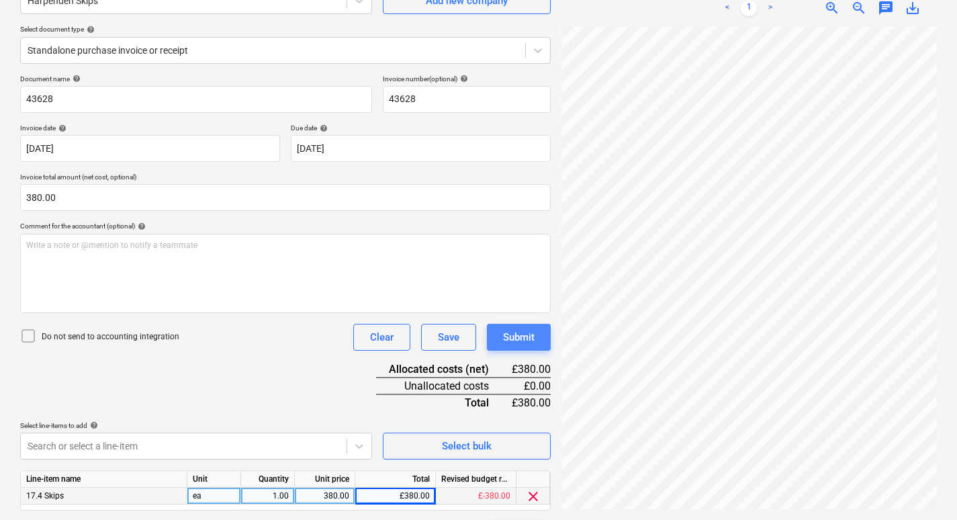
click at [531, 336] on div "Submit" at bounding box center [519, 336] width 32 height 17
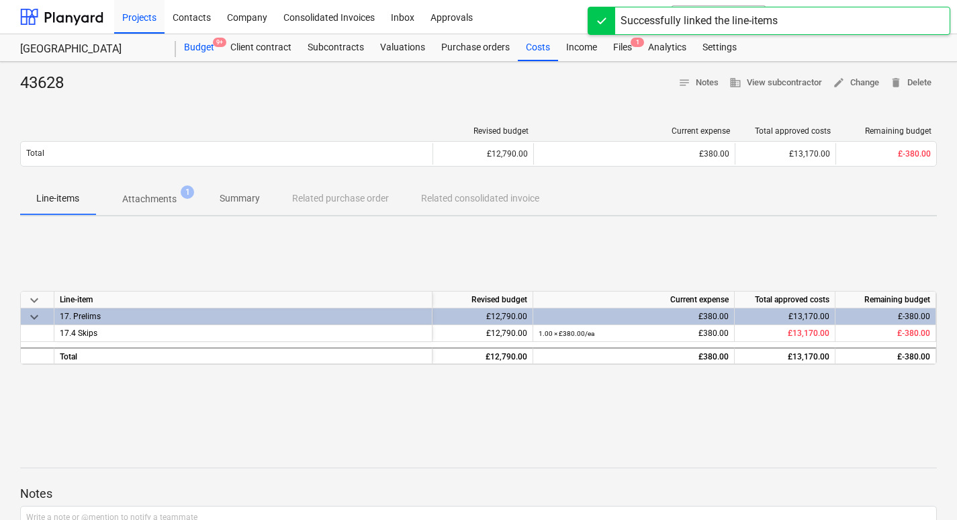
click at [203, 43] on div "Budget 9+" at bounding box center [199, 47] width 46 height 27
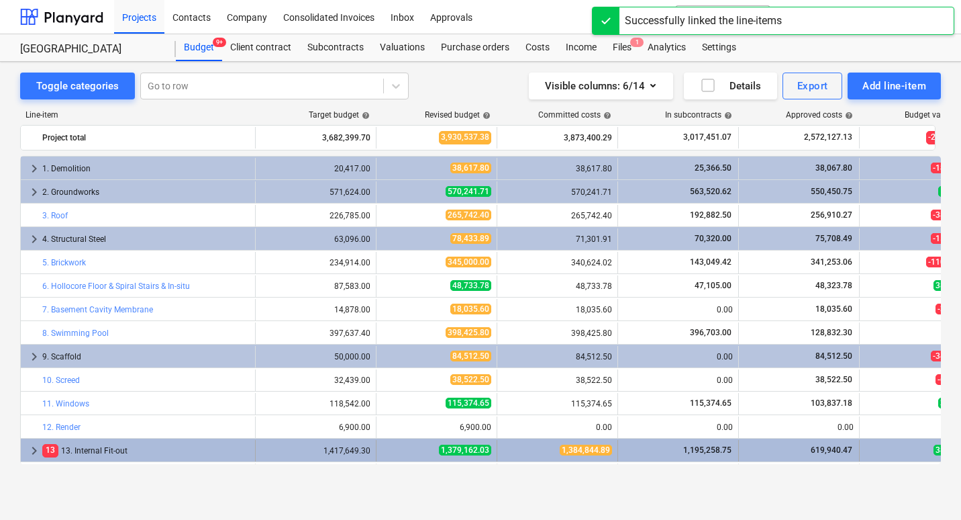
click at [32, 452] on span "keyboard_arrow_right" at bounding box center [34, 450] width 16 height 16
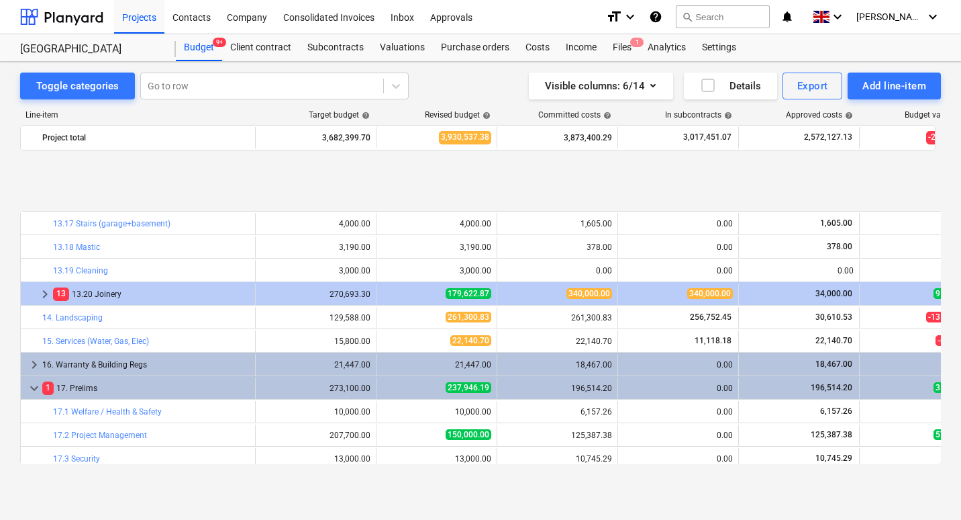
scroll to position [726, 0]
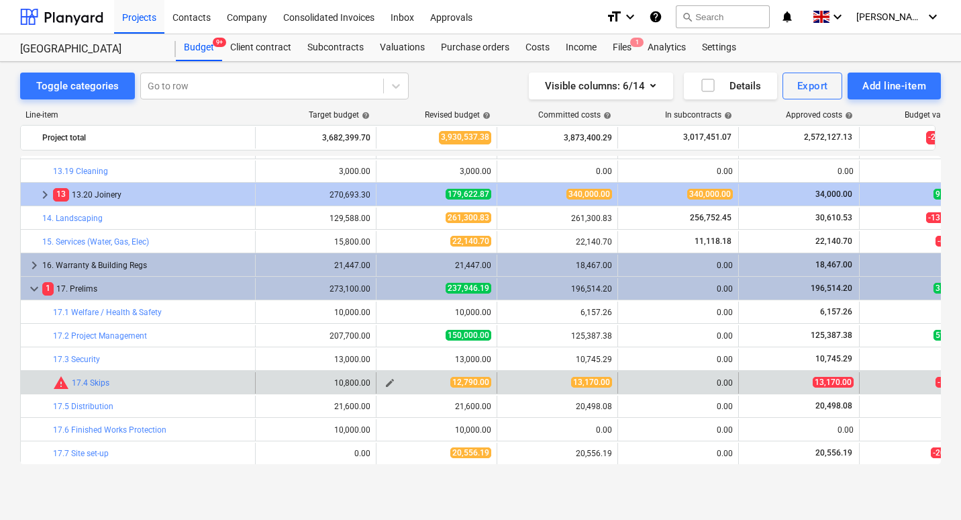
click at [393, 387] on span "edit" at bounding box center [390, 382] width 11 height 11
type textarea "x"
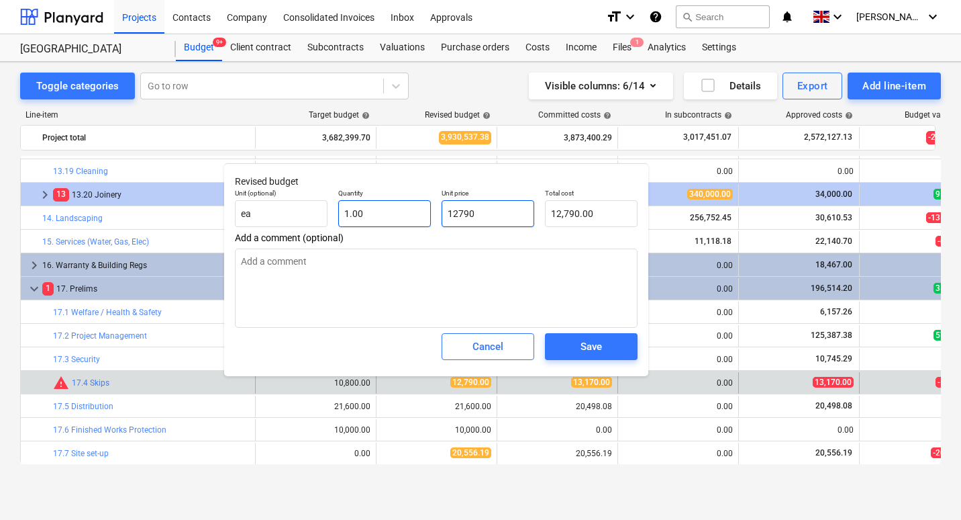
drag, startPoint x: 511, startPoint y: 209, endPoint x: 369, endPoint y: 213, distance: 143.0
click at [369, 213] on div "Unit (optional) ea Quantity 1.00 Unit price 12790 Total cost 12,790.00" at bounding box center [436, 207] width 413 height 49
type input "1"
type textarea "x"
type input "1.00"
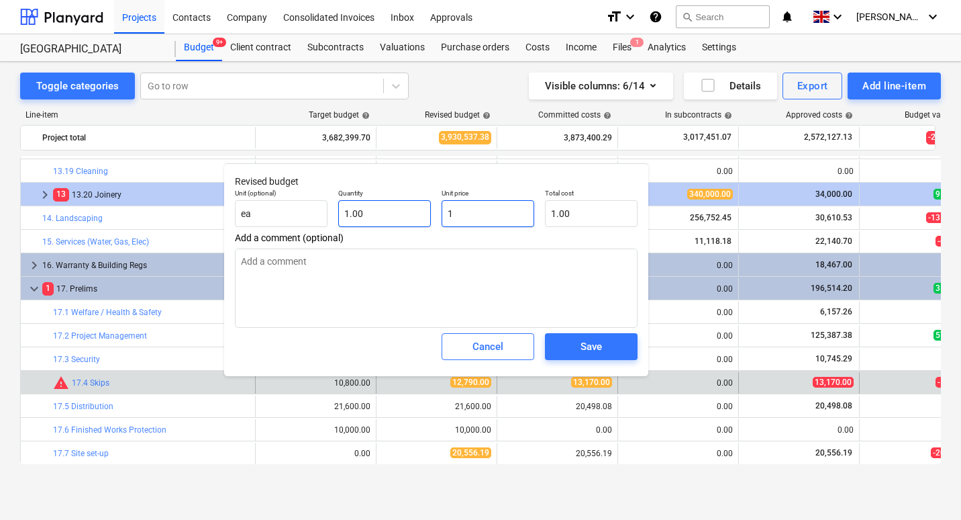
type textarea "x"
type input "13"
type input "13.00"
type textarea "x"
type input "131"
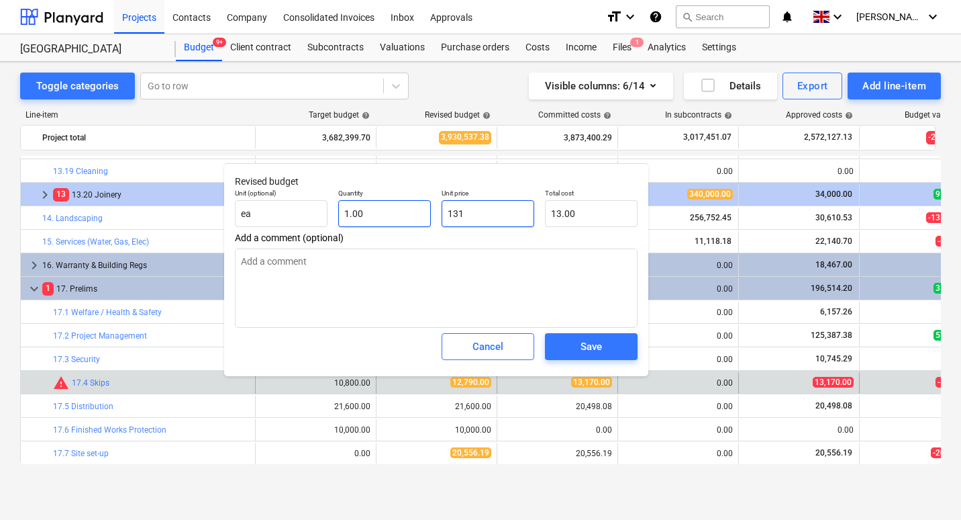
type input "131.00"
type textarea "x"
type input "1317"
type input "1,317.00"
type textarea "x"
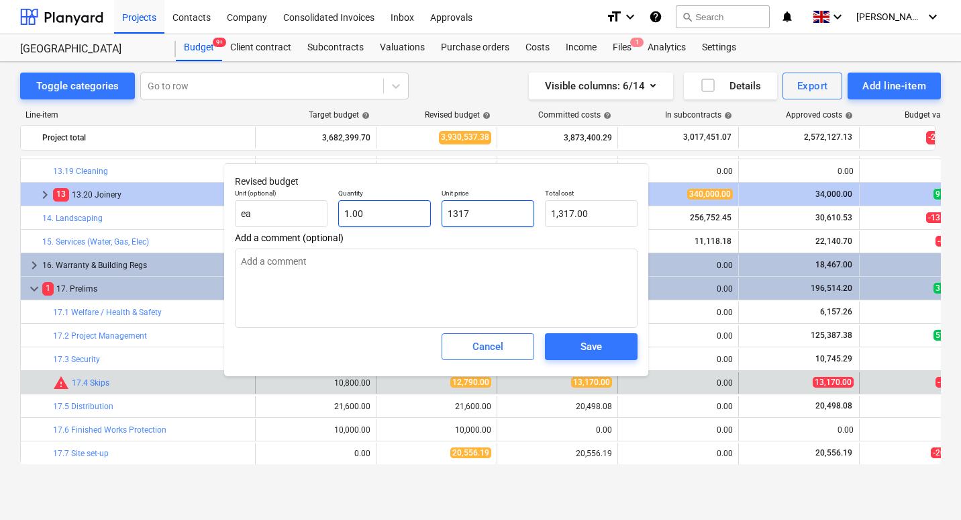
type input "13170"
type input "13,170.00"
type input "13170"
type textarea "x"
type input "13,170.00"
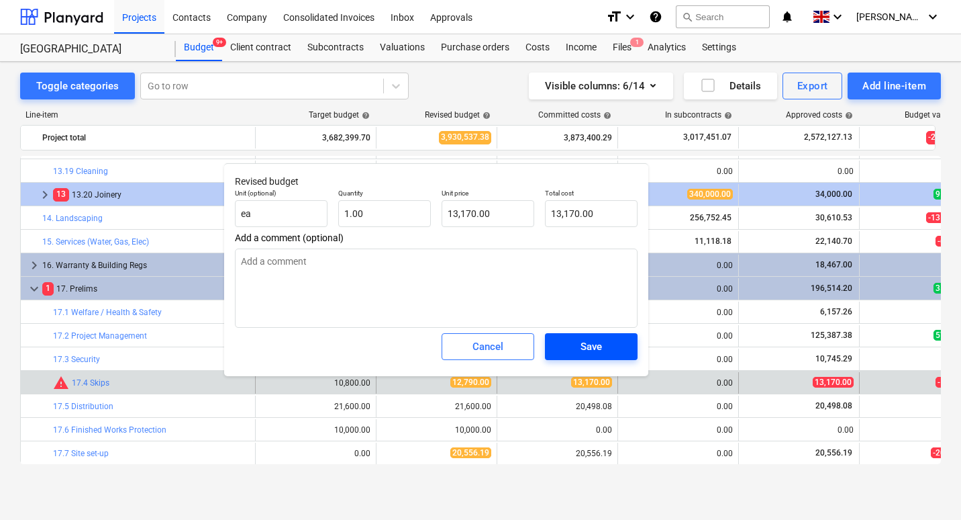
click at [583, 344] on div "Save" at bounding box center [591, 346] width 21 height 17
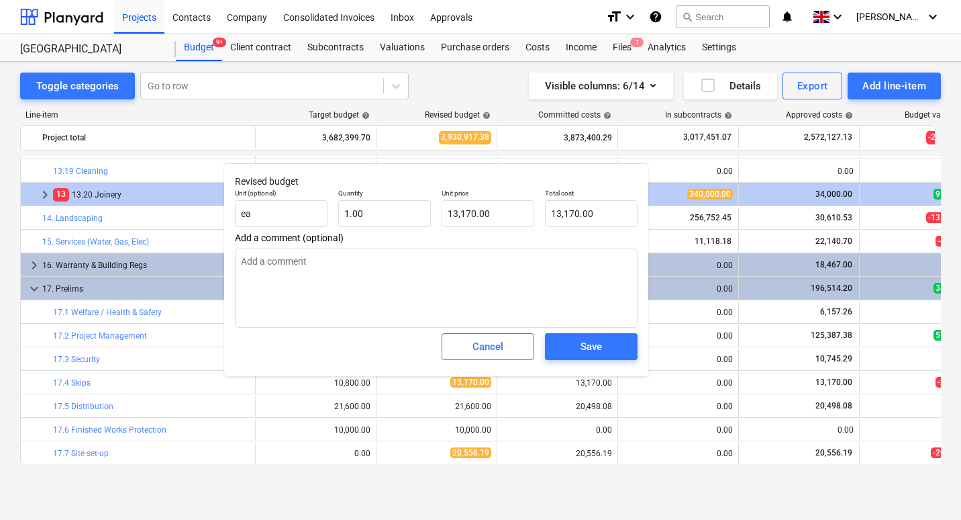
type textarea "x"
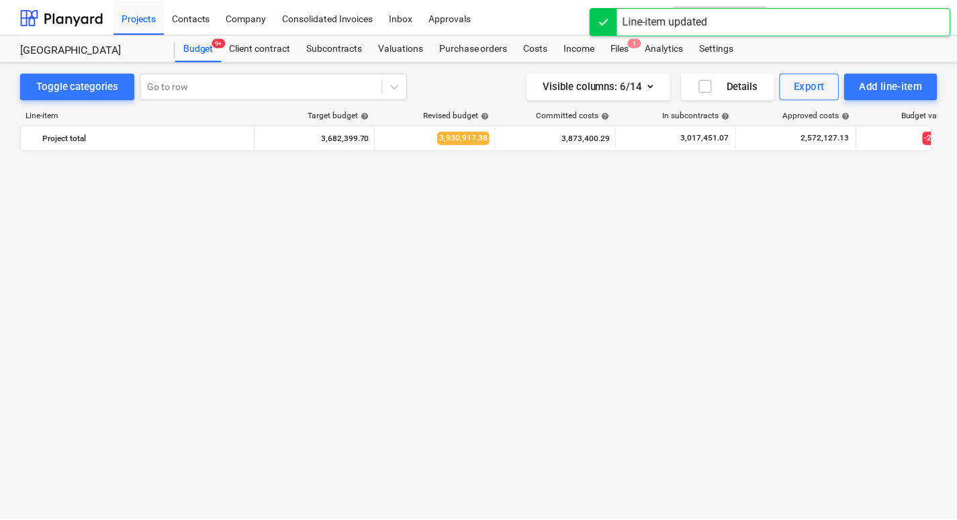
scroll to position [0, 0]
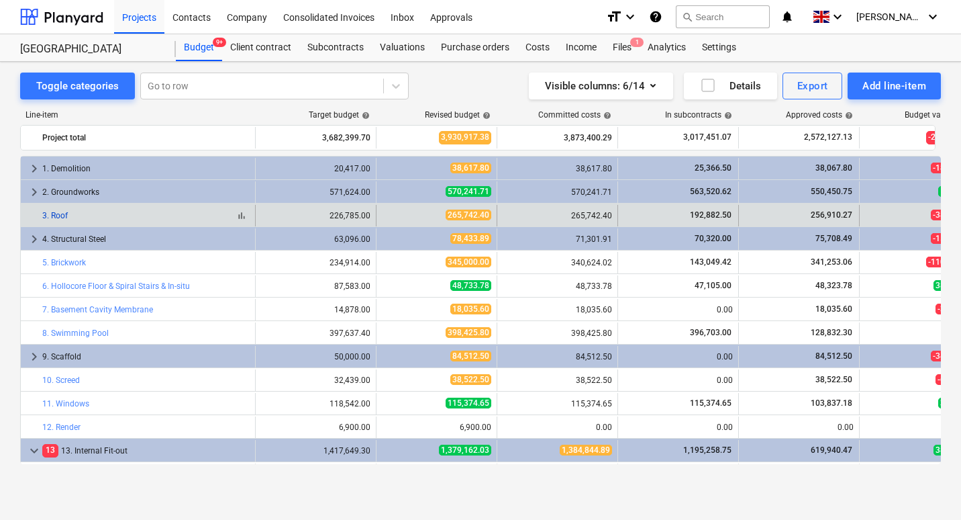
click at [65, 211] on link "3. Roof" at bounding box center [55, 215] width 26 height 9
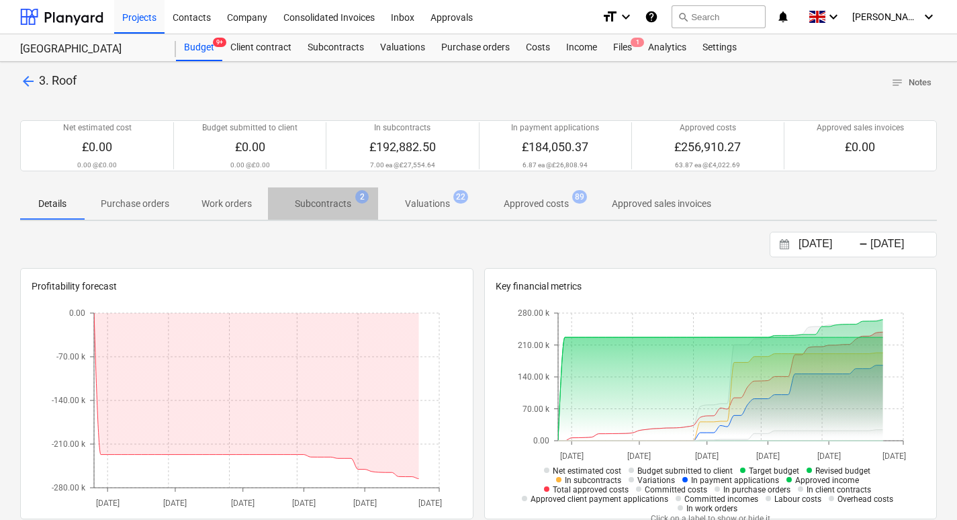
click at [337, 205] on p "Subcontracts" at bounding box center [323, 204] width 56 height 14
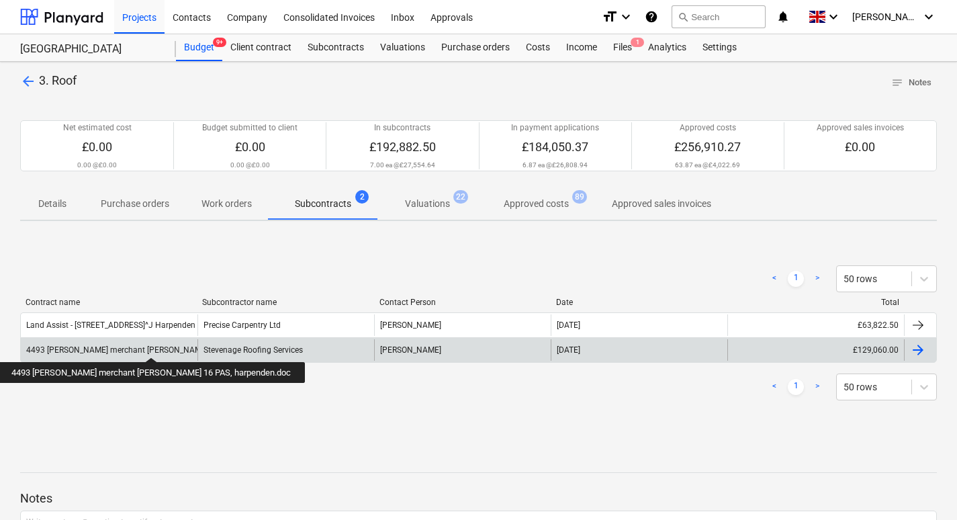
click at [121, 345] on div "4493 [PERSON_NAME] merchant [PERSON_NAME] 16 PAS, harpenden.doc" at bounding box center [160, 349] width 268 height 9
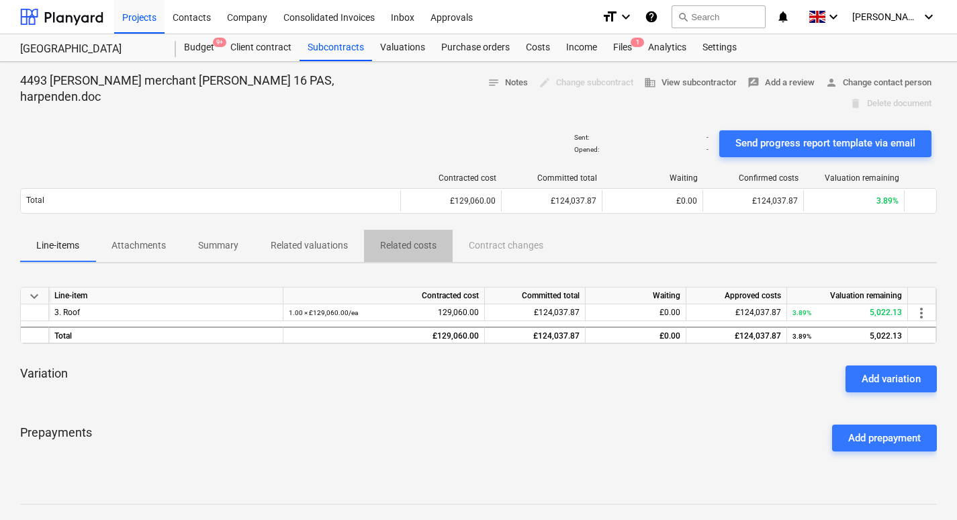
click at [403, 234] on span "Related costs" at bounding box center [408, 245] width 89 height 22
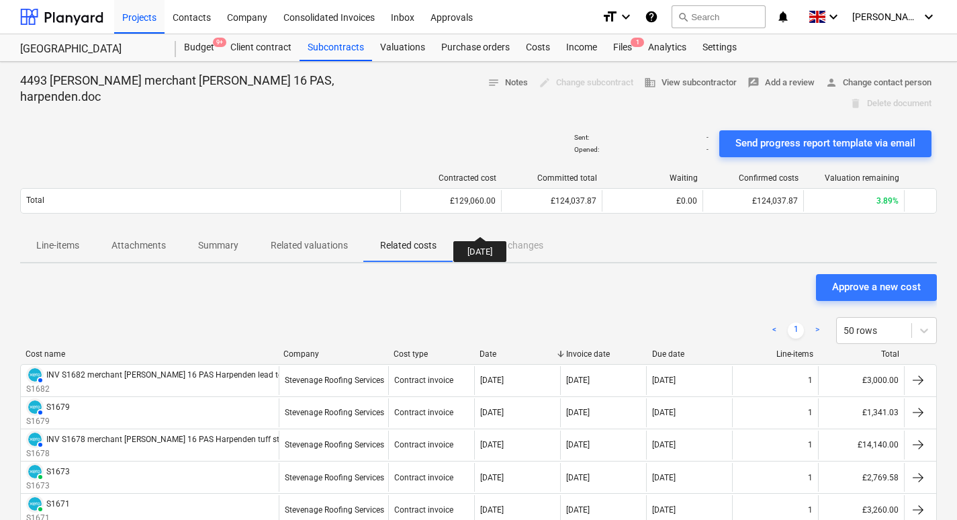
scroll to position [313, 0]
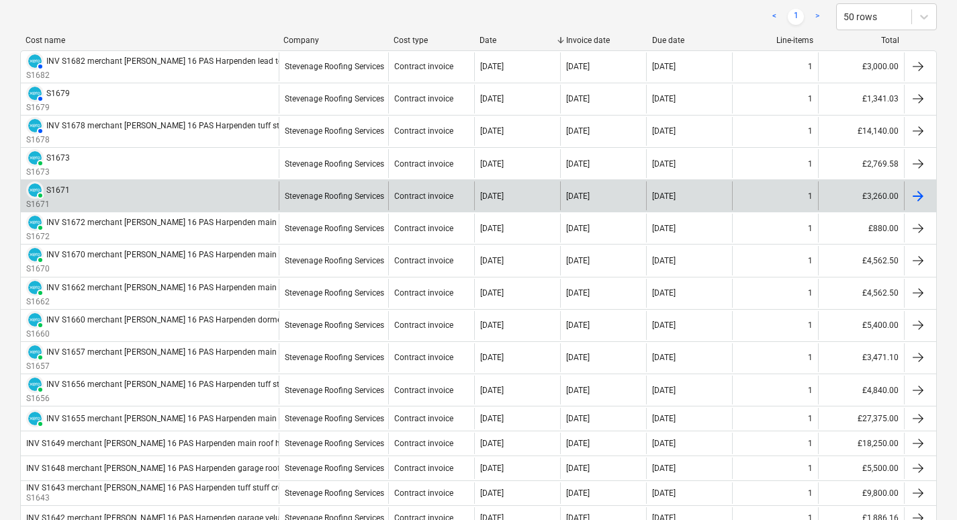
click at [169, 181] on div "PAID S1671 S1671" at bounding box center [150, 195] width 258 height 29
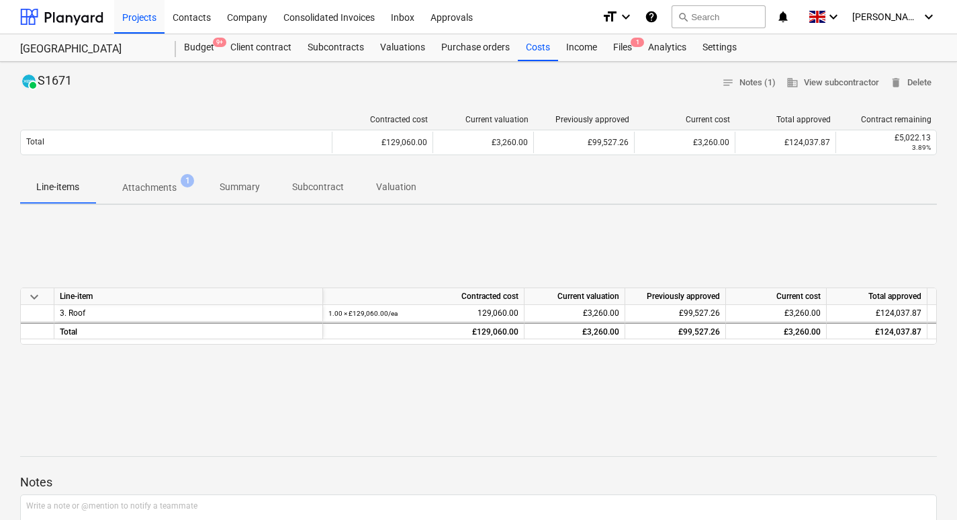
click at [160, 191] on p "Attachments" at bounding box center [149, 188] width 54 height 14
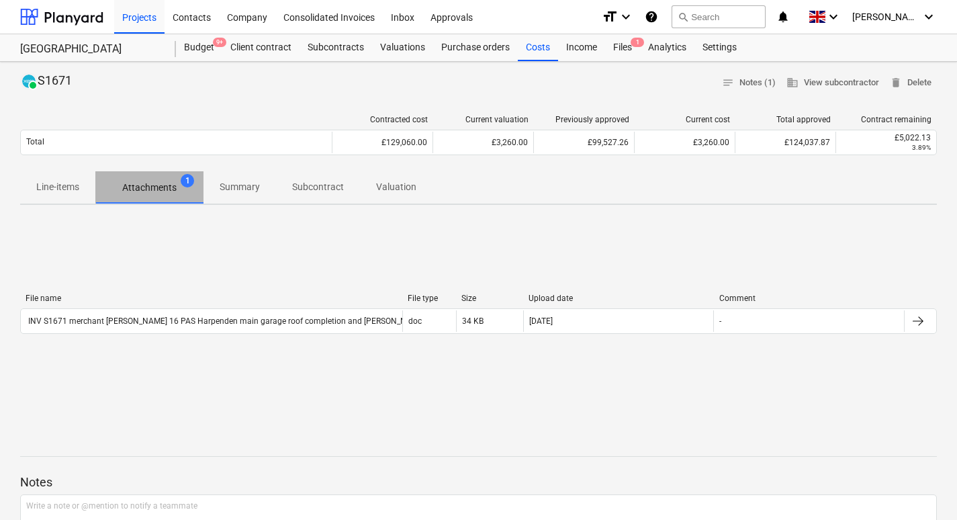
click at [160, 191] on p "Attachments" at bounding box center [149, 188] width 54 height 14
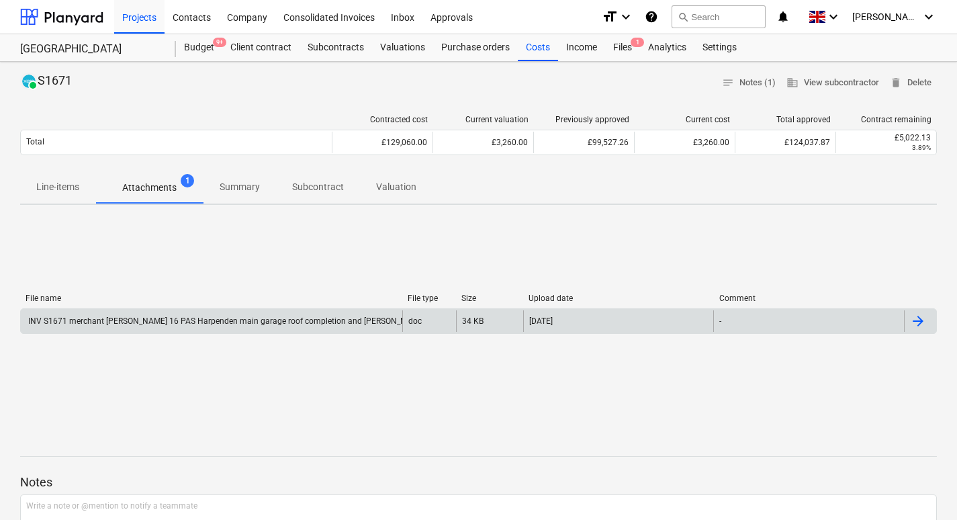
click at [144, 324] on div "INV S1671 merchant [PERSON_NAME] 16 PAS Harpenden main garage roof completion a…" at bounding box center [233, 320] width 414 height 9
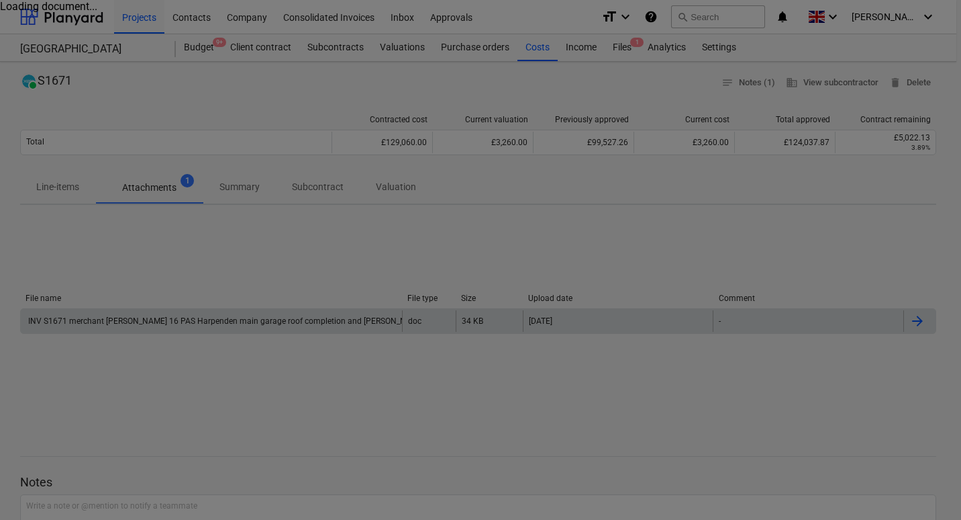
click at [703, 377] on div at bounding box center [480, 260] width 961 height 520
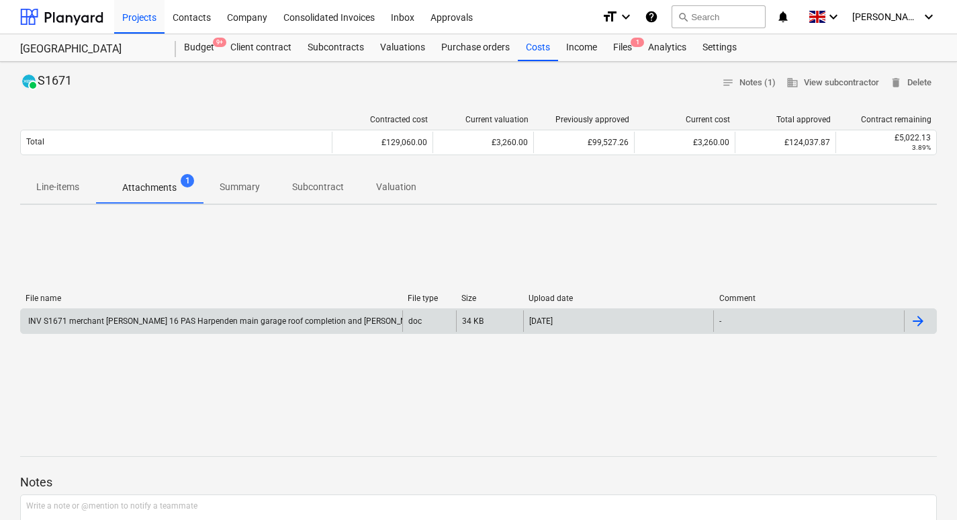
click at [287, 316] on div "INV S1671 merchant [PERSON_NAME] 16 PAS Harpenden main garage roof completion a…" at bounding box center [233, 320] width 414 height 9
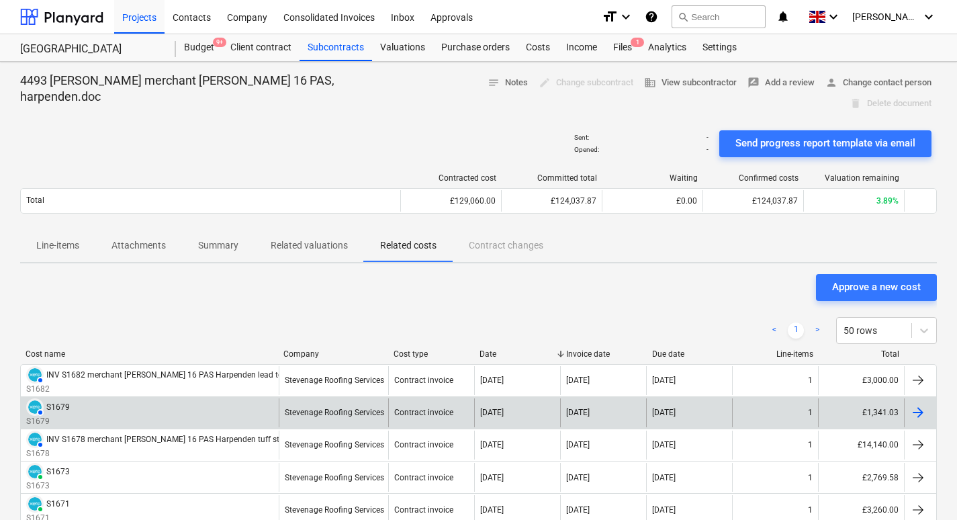
click at [130, 398] on div "AUTHORISED S1679 S1679" at bounding box center [150, 412] width 258 height 29
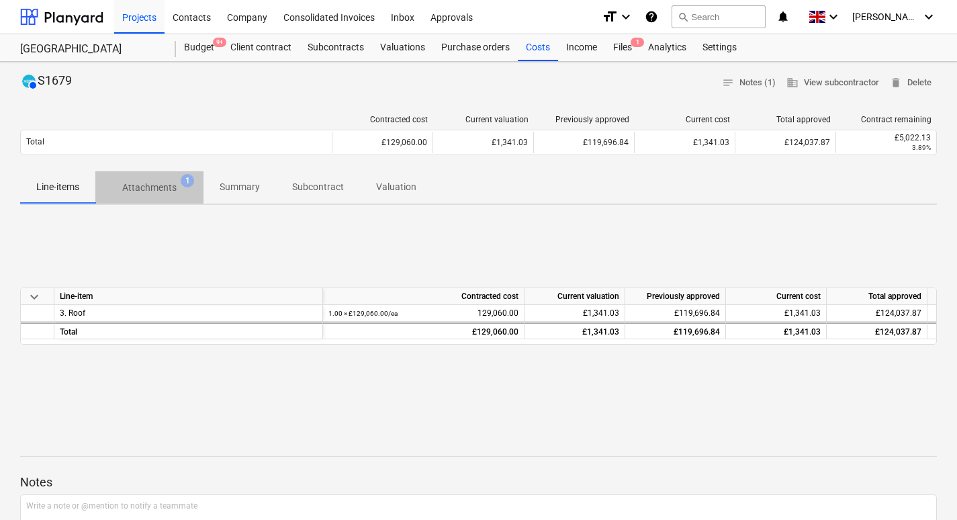
click at [173, 186] on p "Attachments" at bounding box center [149, 188] width 54 height 14
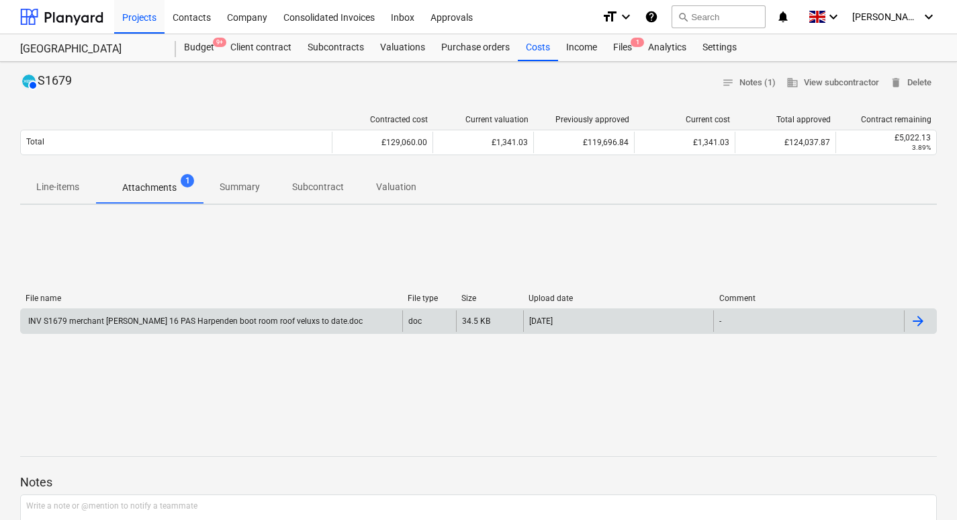
click at [240, 319] on div "INV S1679 merchant [PERSON_NAME] 16 PAS Harpenden boot room roof veluxs to date…" at bounding box center [194, 320] width 336 height 9
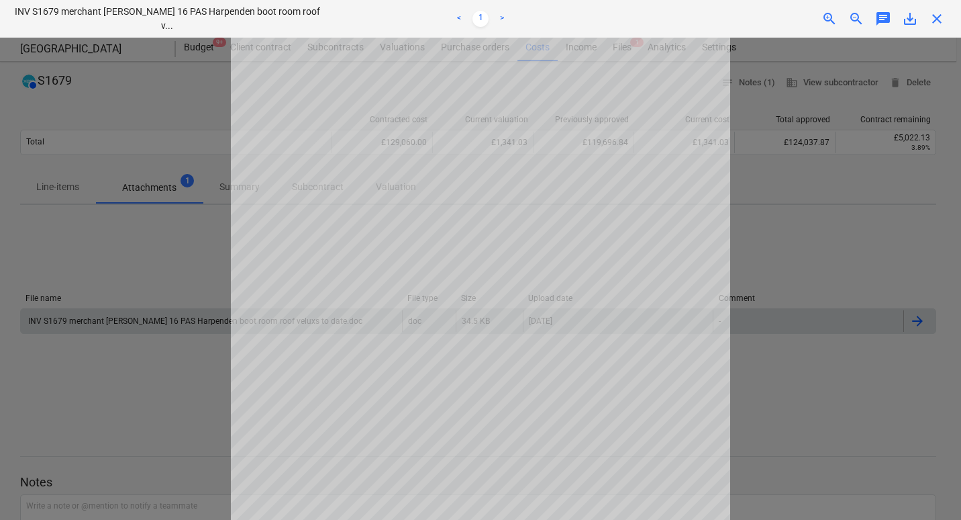
click at [143, 401] on div at bounding box center [480, 279] width 961 height 482
drag, startPoint x: 113, startPoint y: 469, endPoint x: 119, endPoint y: 380, distance: 88.8
click at [113, 467] on div at bounding box center [480, 279] width 961 height 482
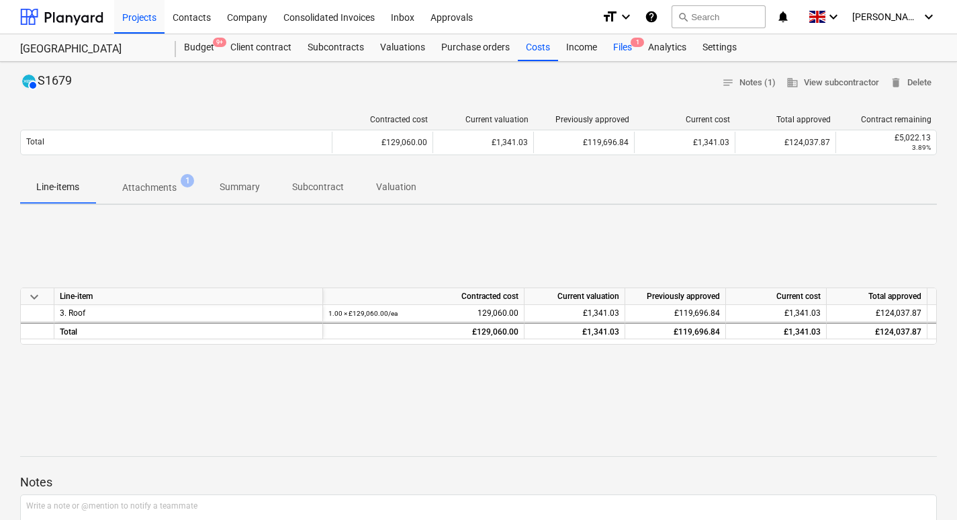
click at [628, 48] on div "Files 1" at bounding box center [622, 47] width 35 height 27
